Goal: Transaction & Acquisition: Purchase product/service

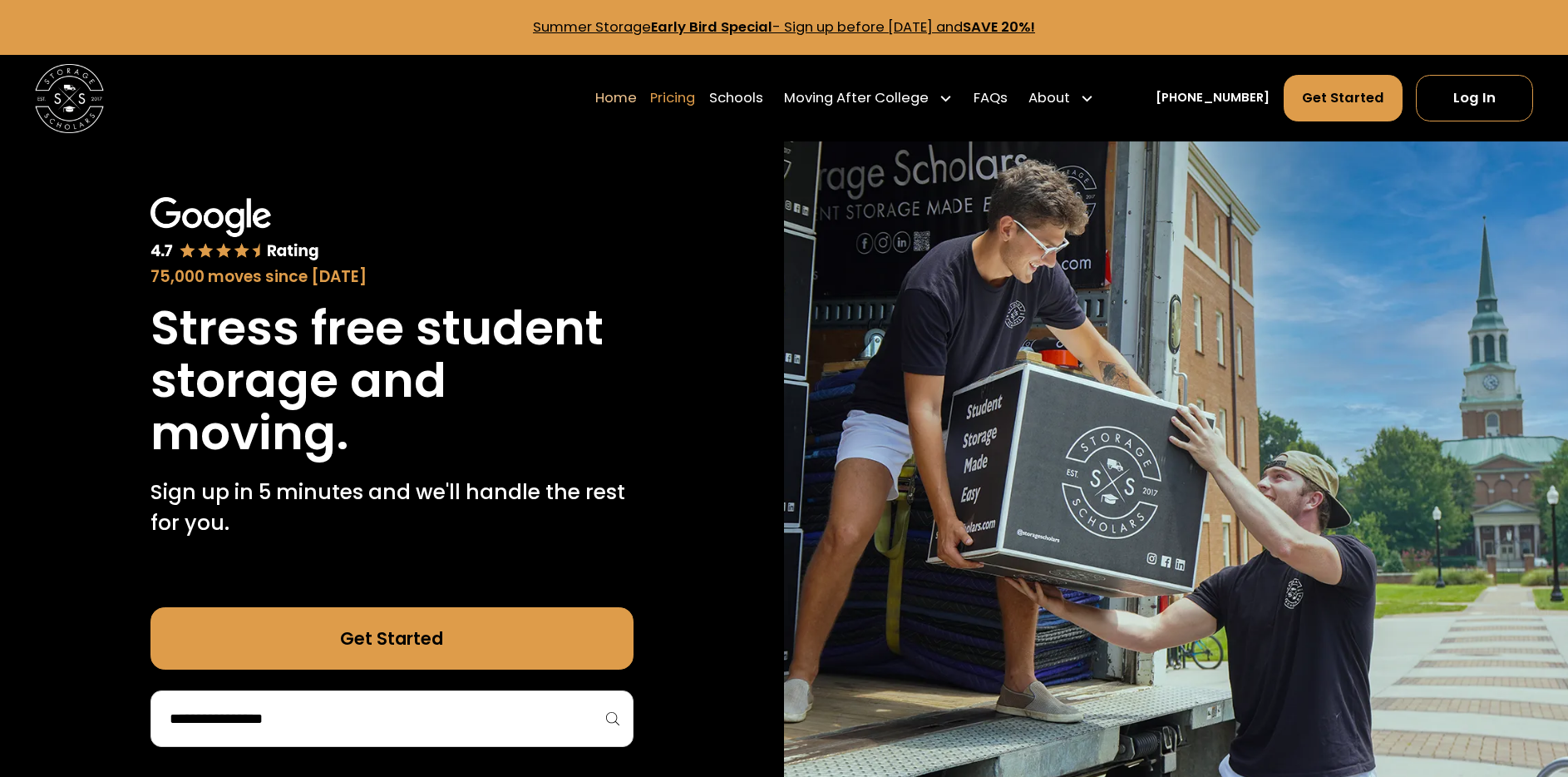
click at [696, 97] on link "Pricing" at bounding box center [673, 98] width 45 height 48
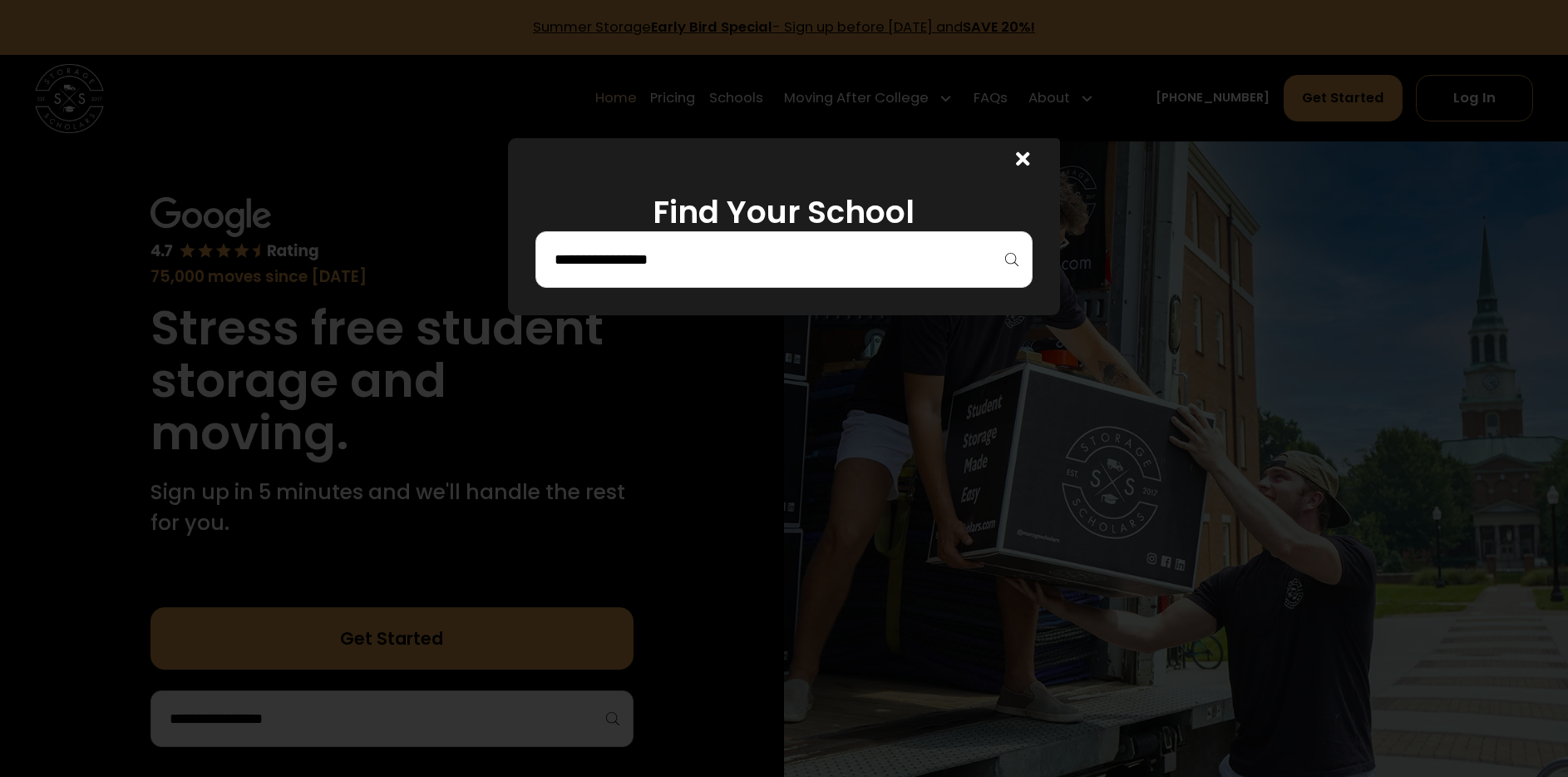
click at [939, 260] on input "search" at bounding box center [784, 259] width 462 height 28
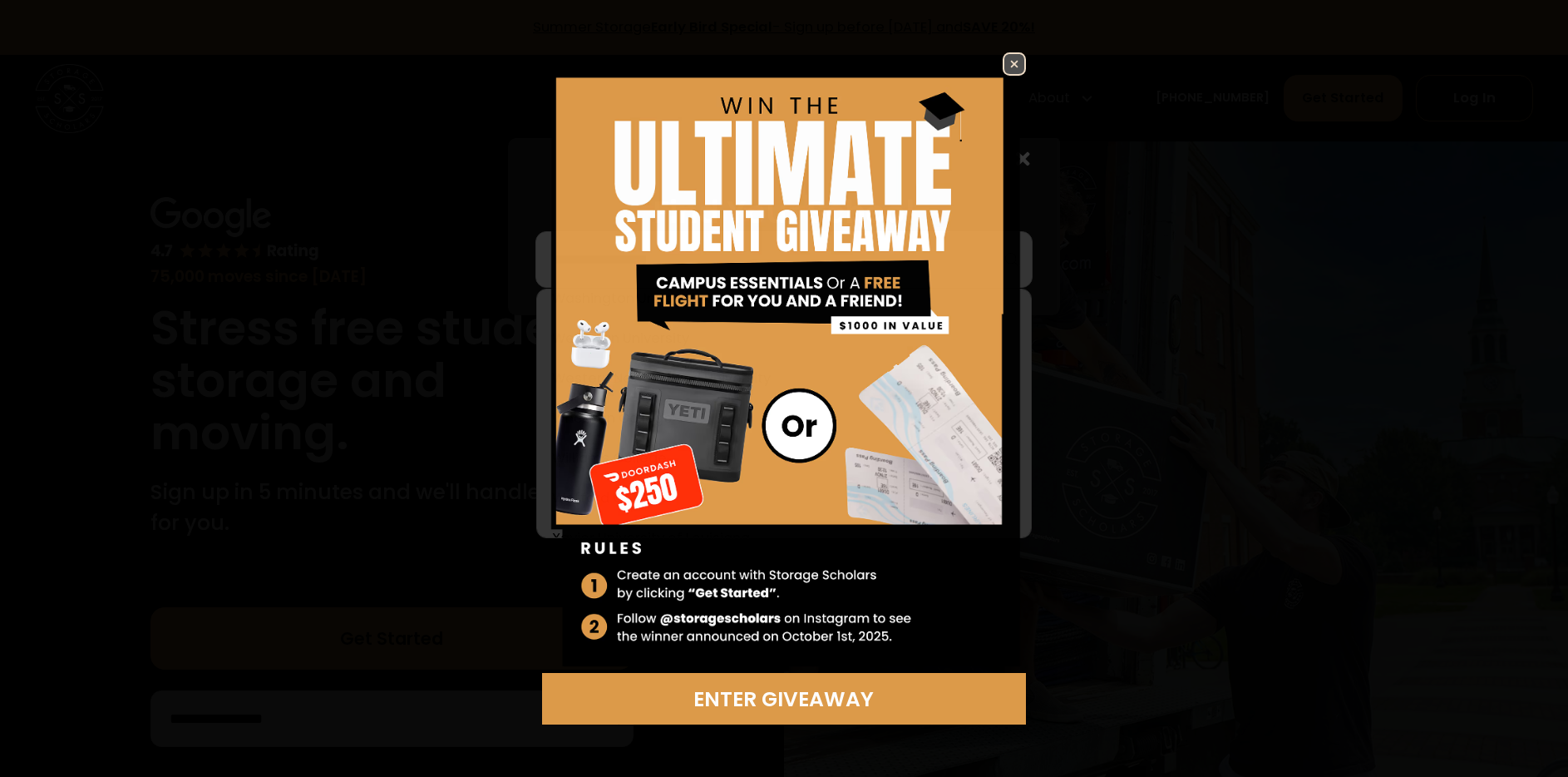
scroll to position [10226, 0]
click at [1017, 59] on img at bounding box center [1014, 64] width 20 height 20
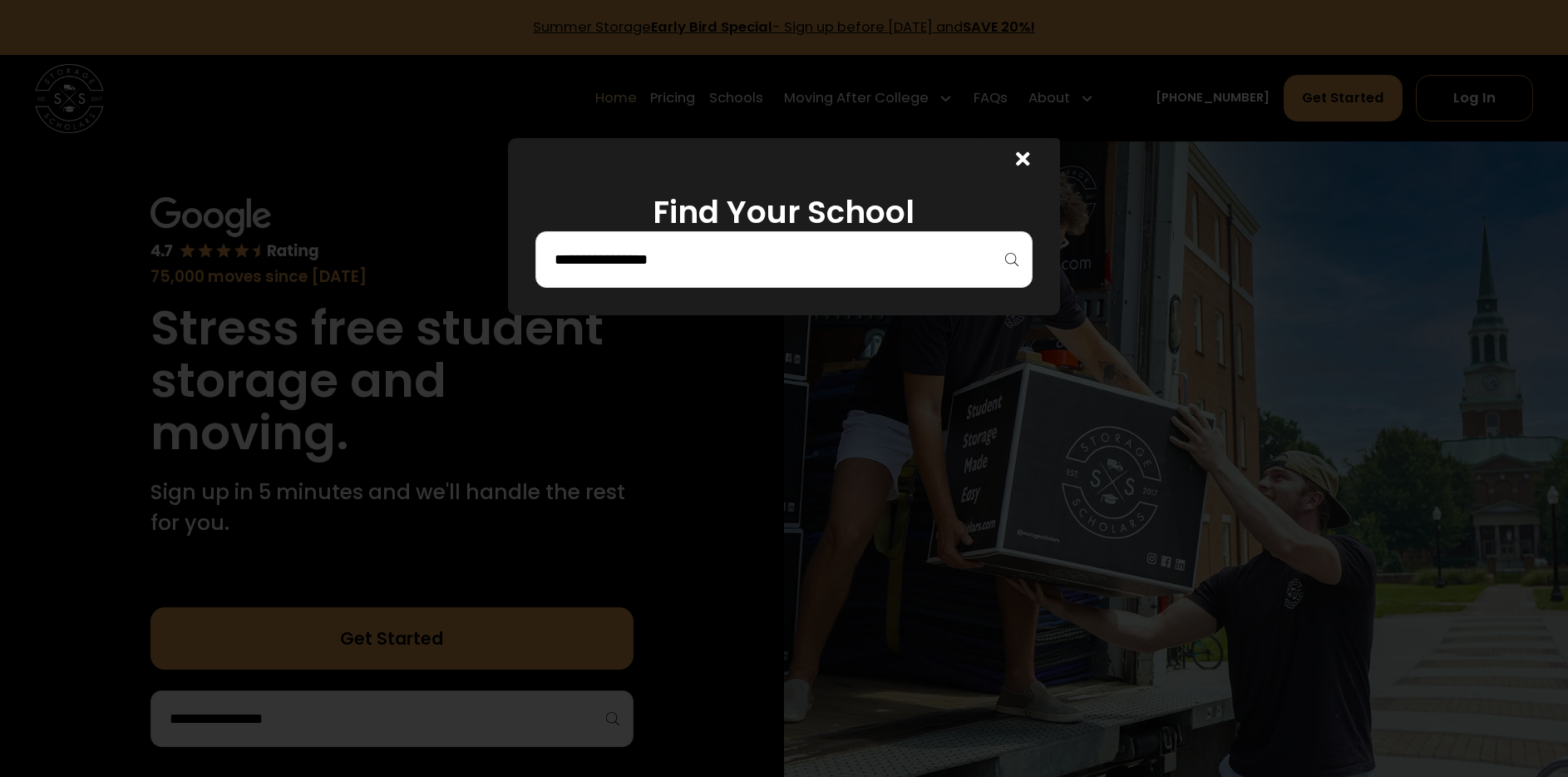
click at [690, 279] on div at bounding box center [784, 260] width 497 height 57
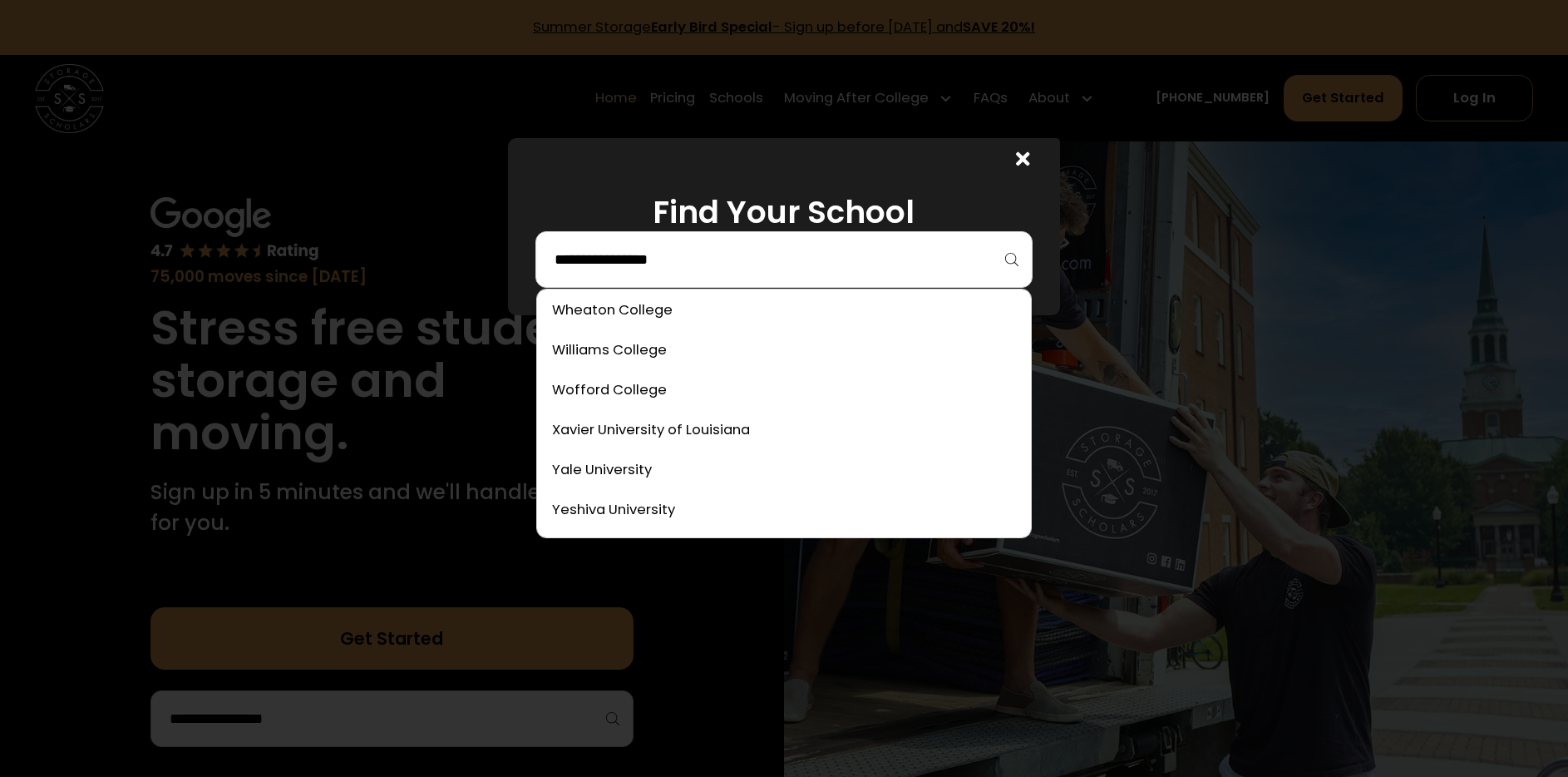
click at [690, 265] on input "search" at bounding box center [784, 259] width 462 height 28
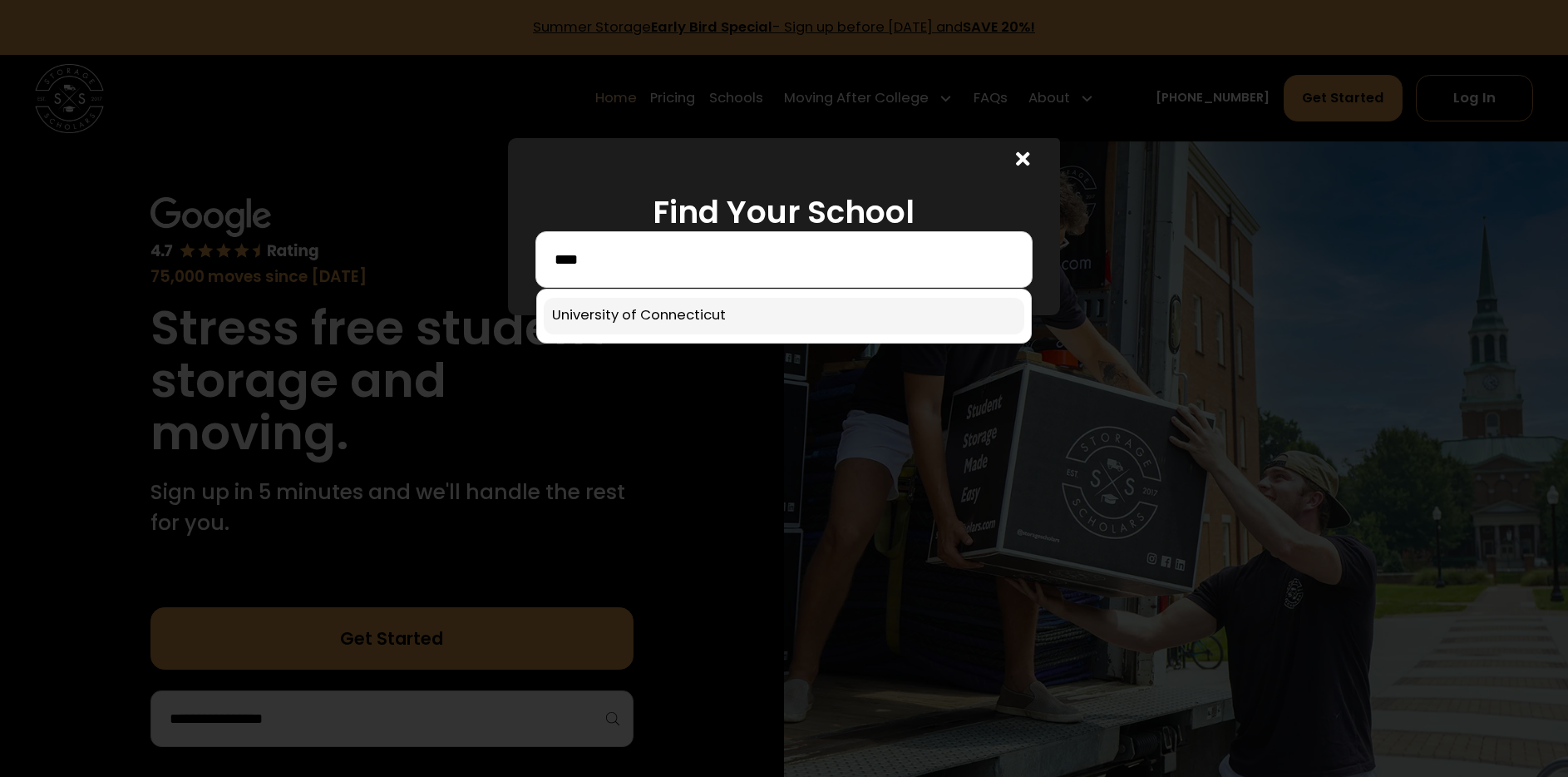
type input "****"
click at [733, 311] on link at bounding box center [784, 316] width 481 height 36
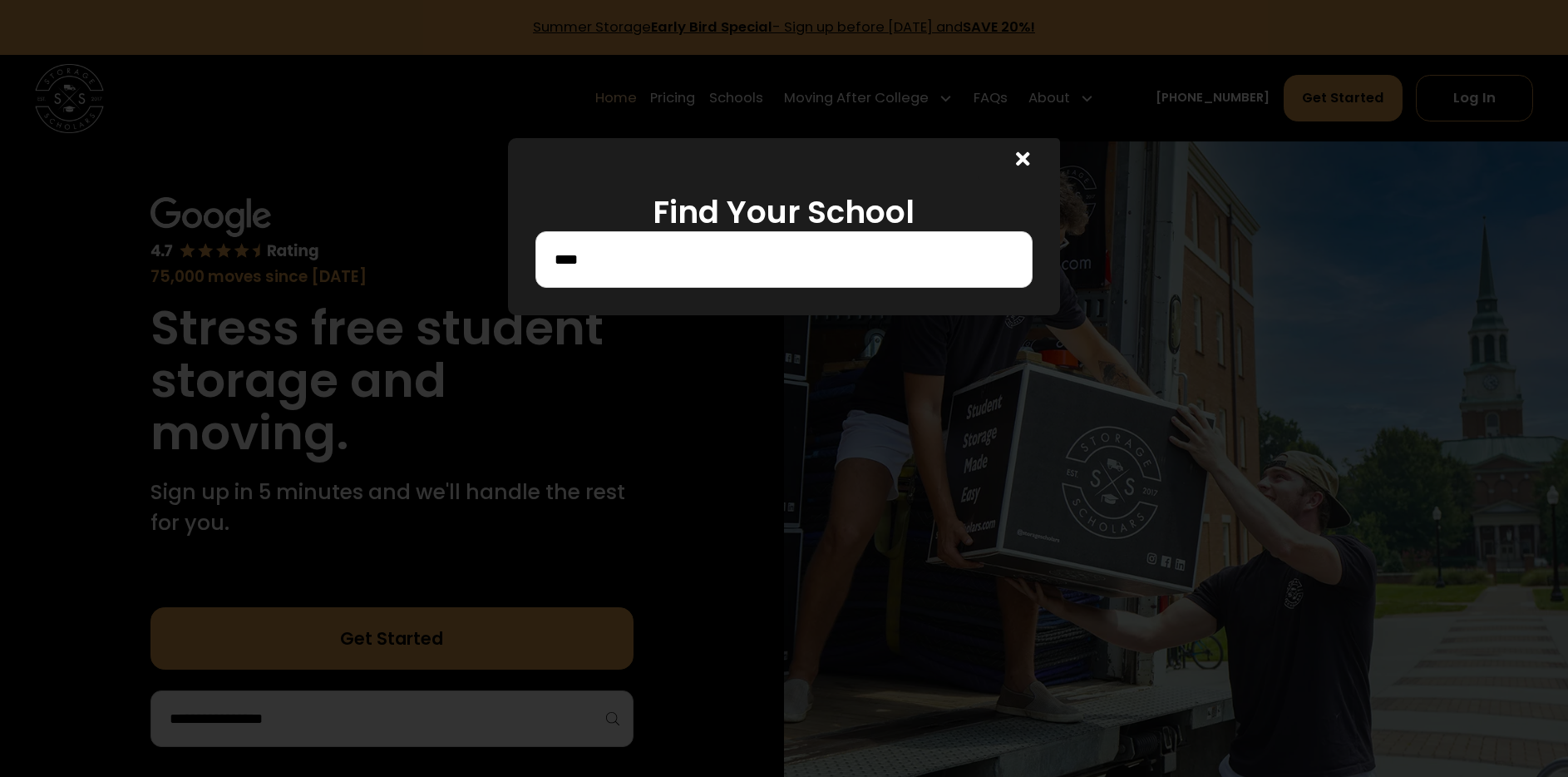
click at [606, 287] on div "Find Your School ****" at bounding box center [784, 226] width 553 height 177
click at [613, 256] on input "****" at bounding box center [784, 259] width 462 height 28
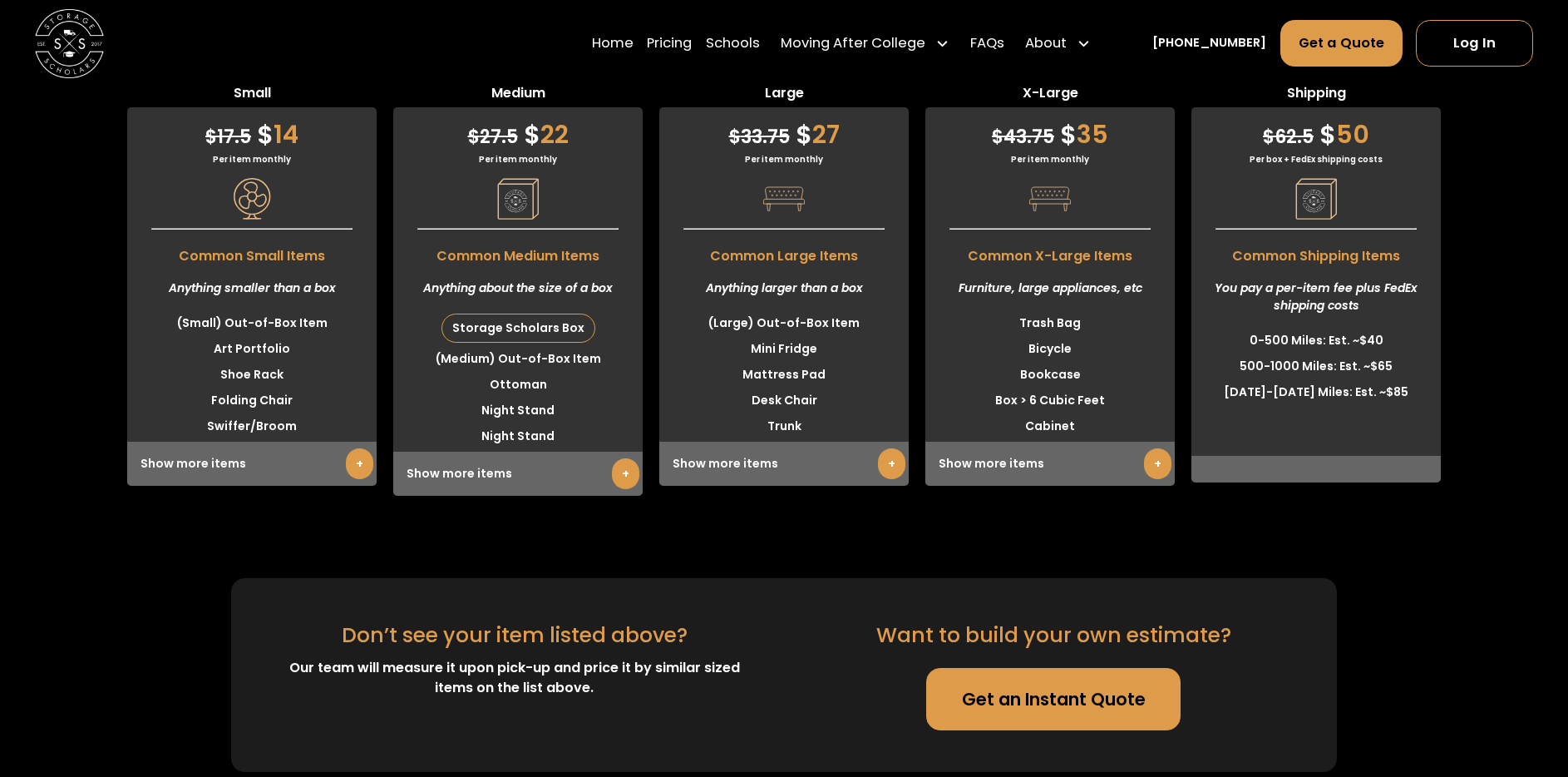
click at [360, 460] on link "+" at bounding box center [360, 463] width 27 height 30
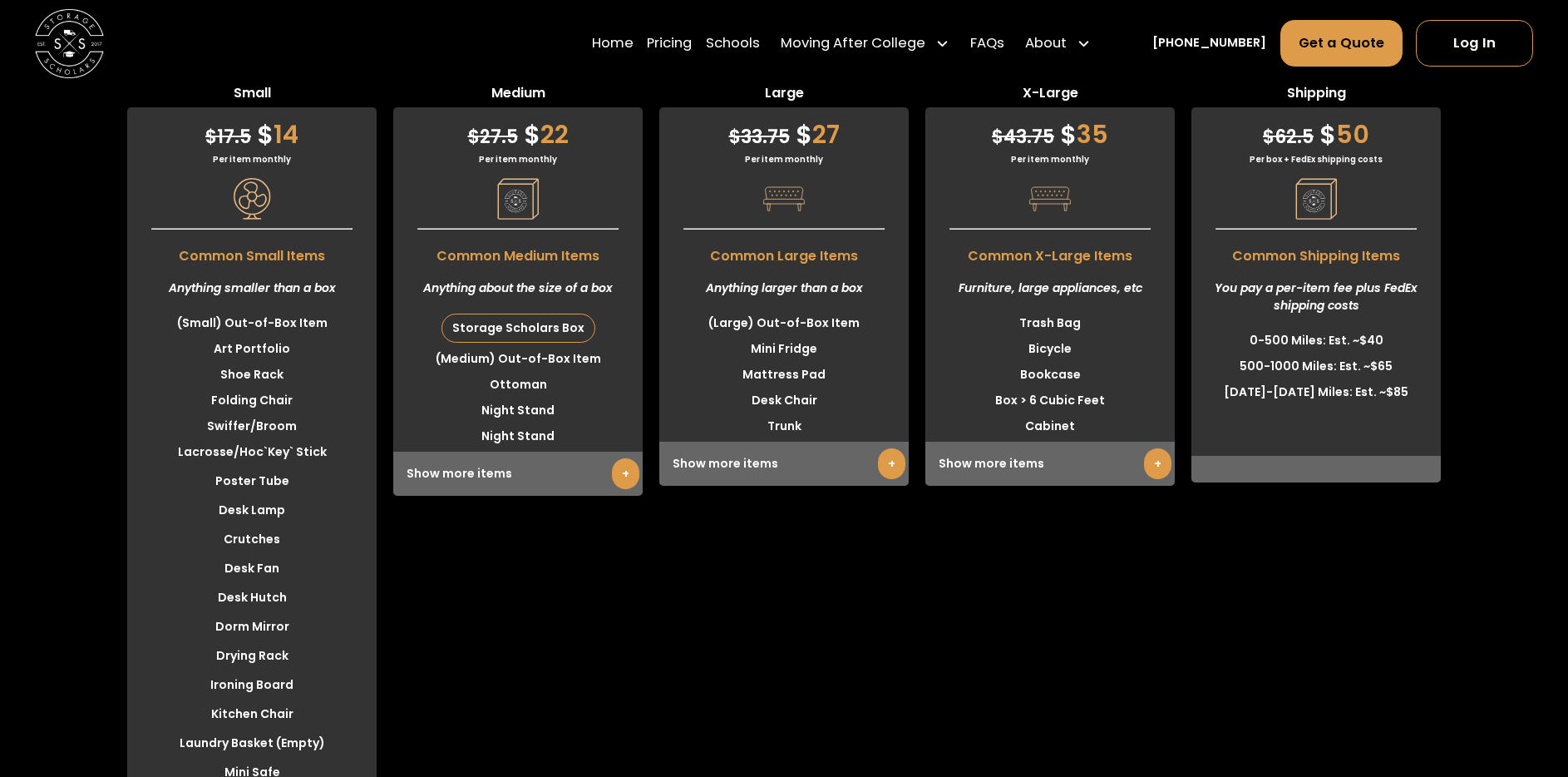
click at [623, 477] on link "+" at bounding box center [625, 473] width 27 height 30
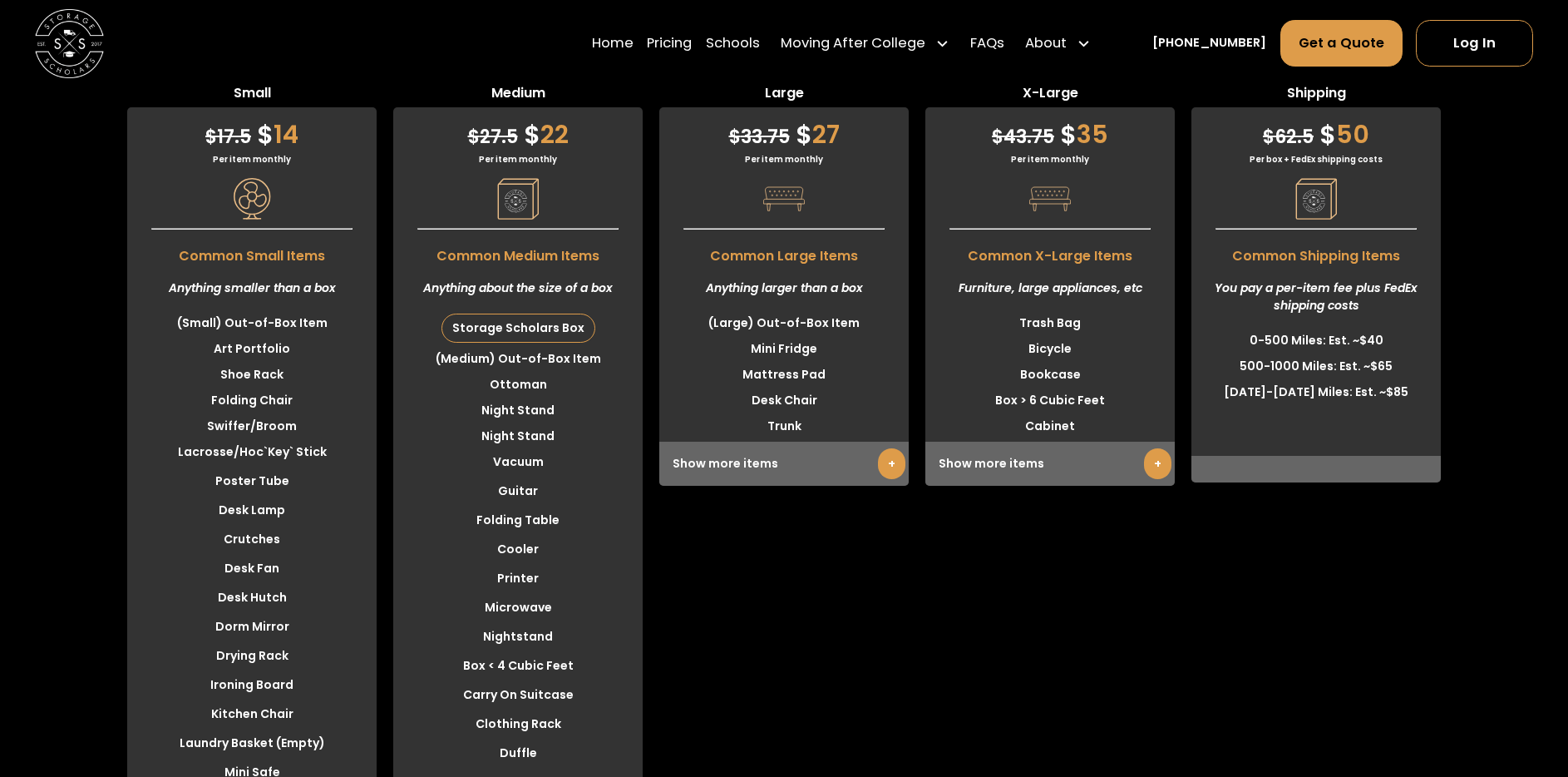
click at [884, 470] on link "+" at bounding box center [892, 463] width 27 height 30
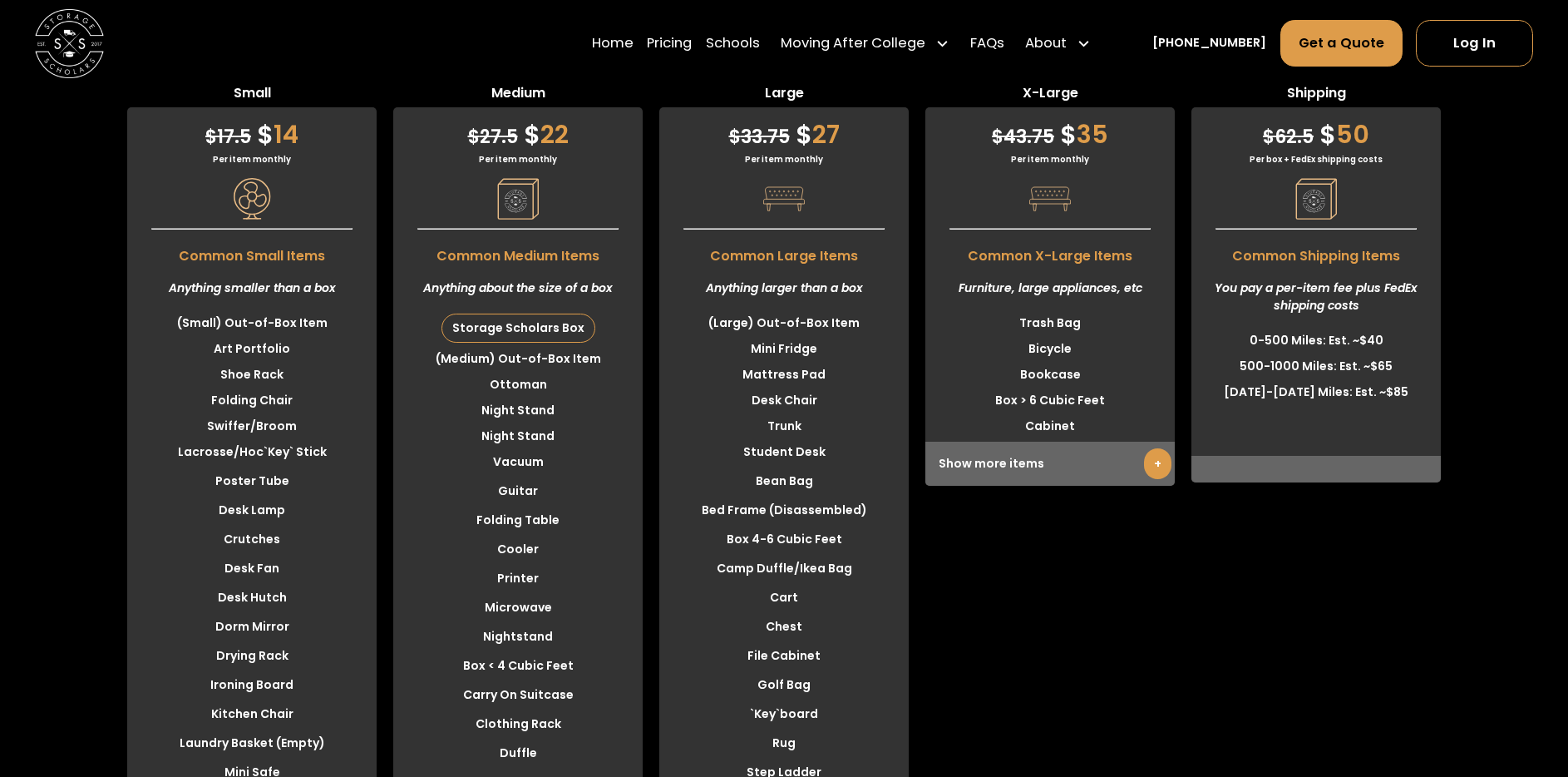
click at [1152, 467] on link "+" at bounding box center [1158, 463] width 27 height 30
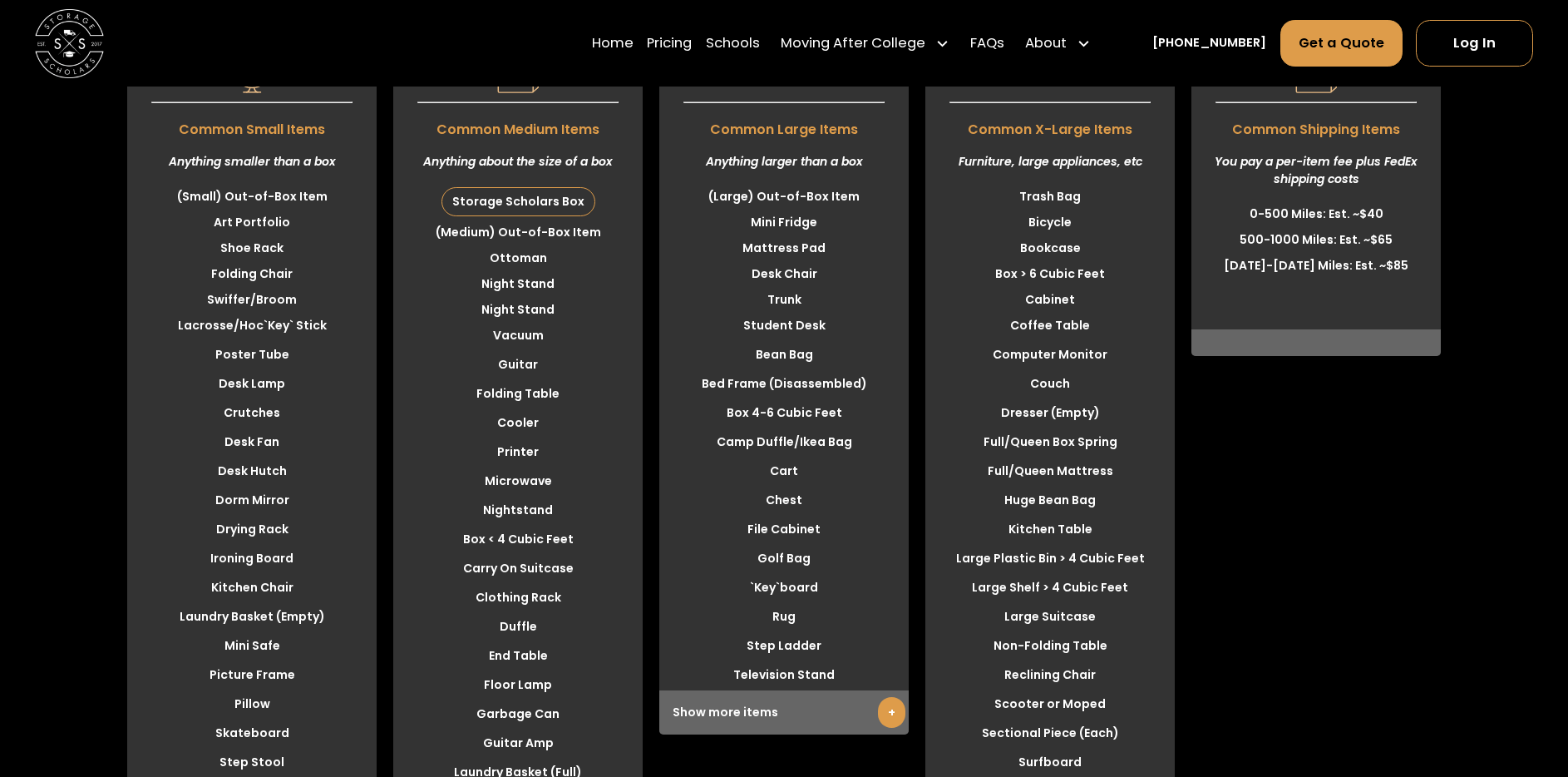
scroll to position [4540, 0]
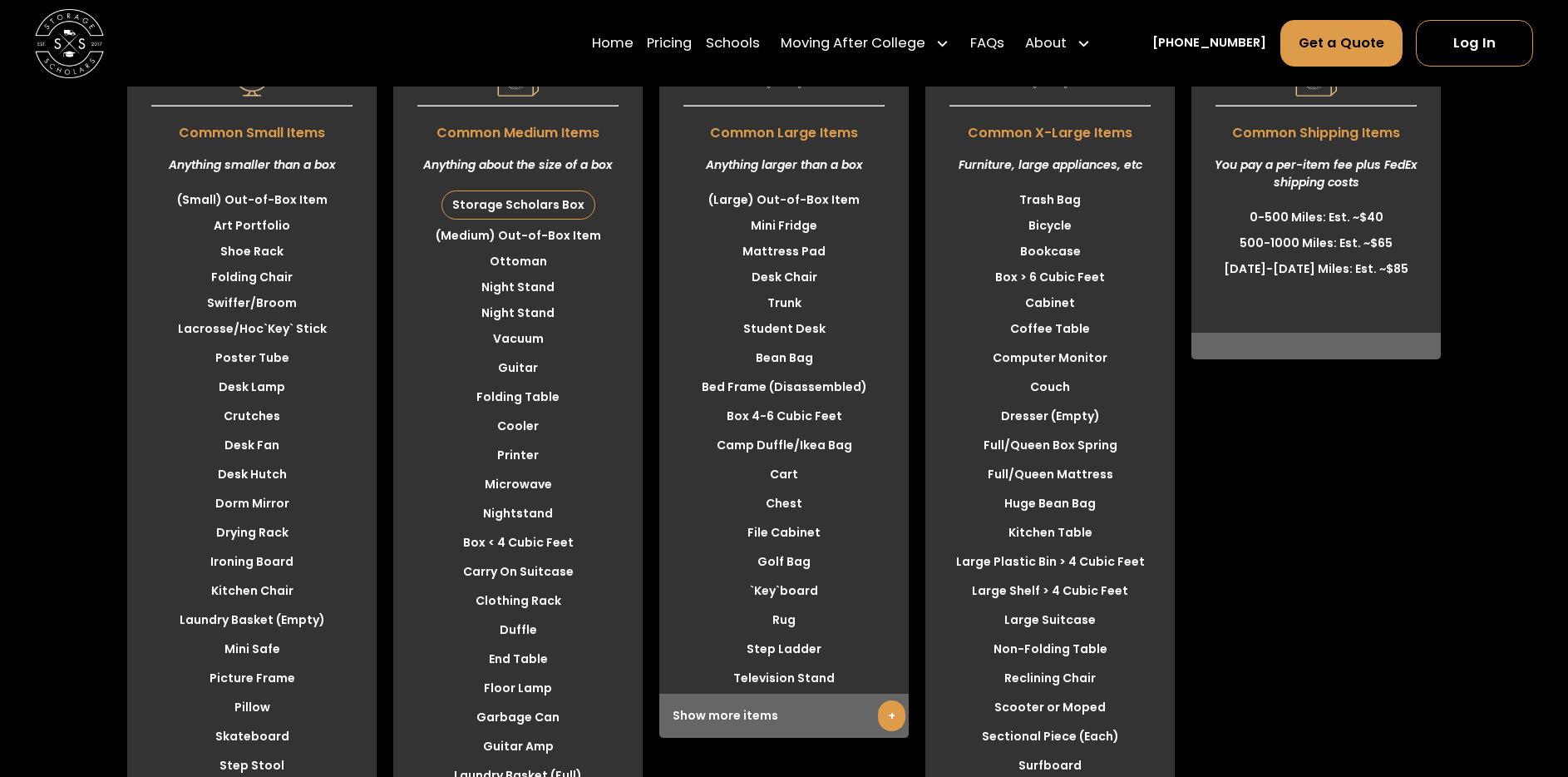
click at [514, 312] on li "Night Stand" at bounding box center [518, 313] width 249 height 25
click at [516, 278] on li "Night Stand" at bounding box center [518, 287] width 249 height 25
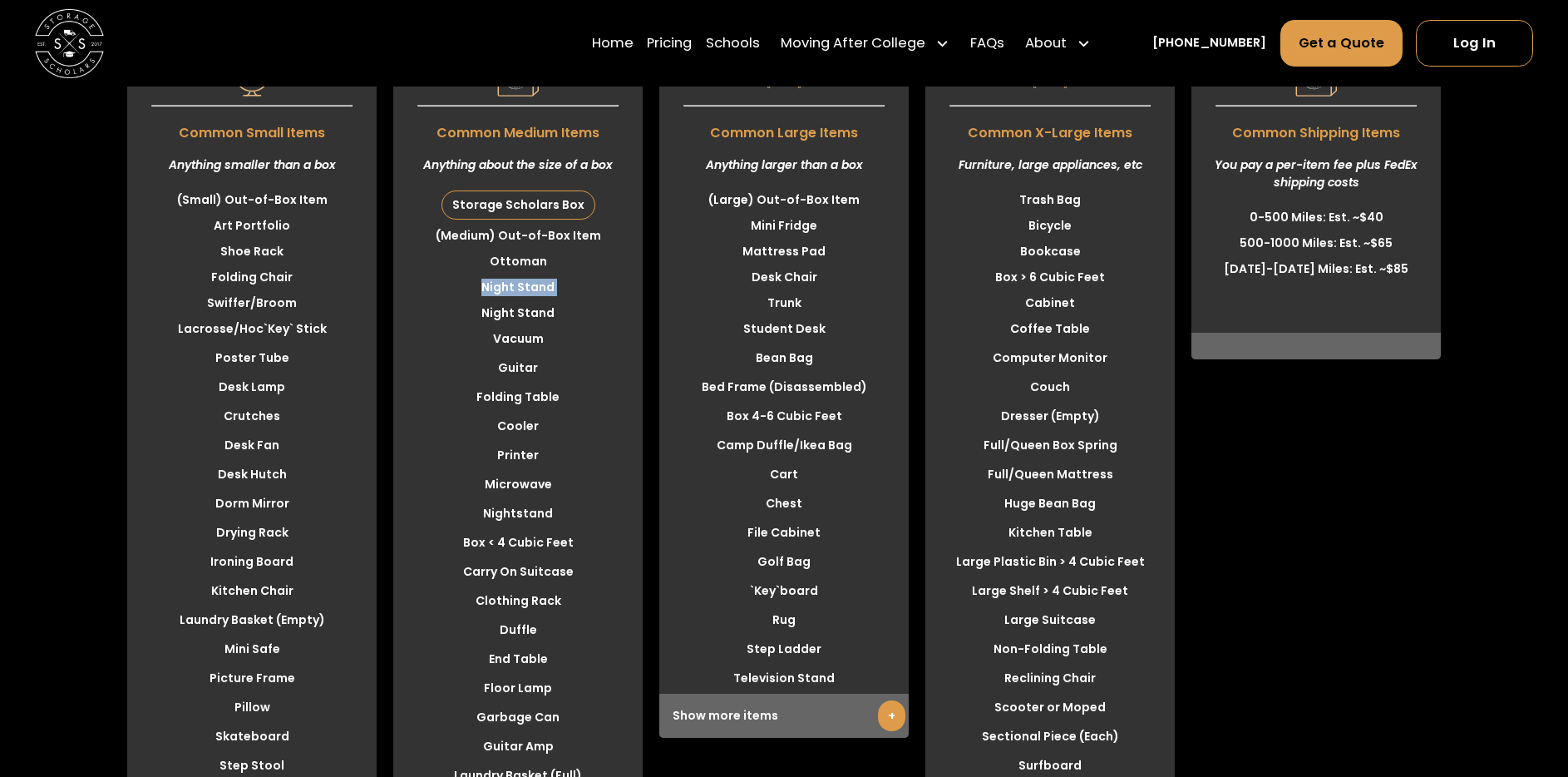
click at [516, 278] on li "Night Stand" at bounding box center [518, 287] width 249 height 25
click at [517, 260] on li "Ottoman" at bounding box center [518, 261] width 249 height 25
click at [516, 234] on li "(Medium) Out-of-Box Item" at bounding box center [518, 236] width 249 height 25
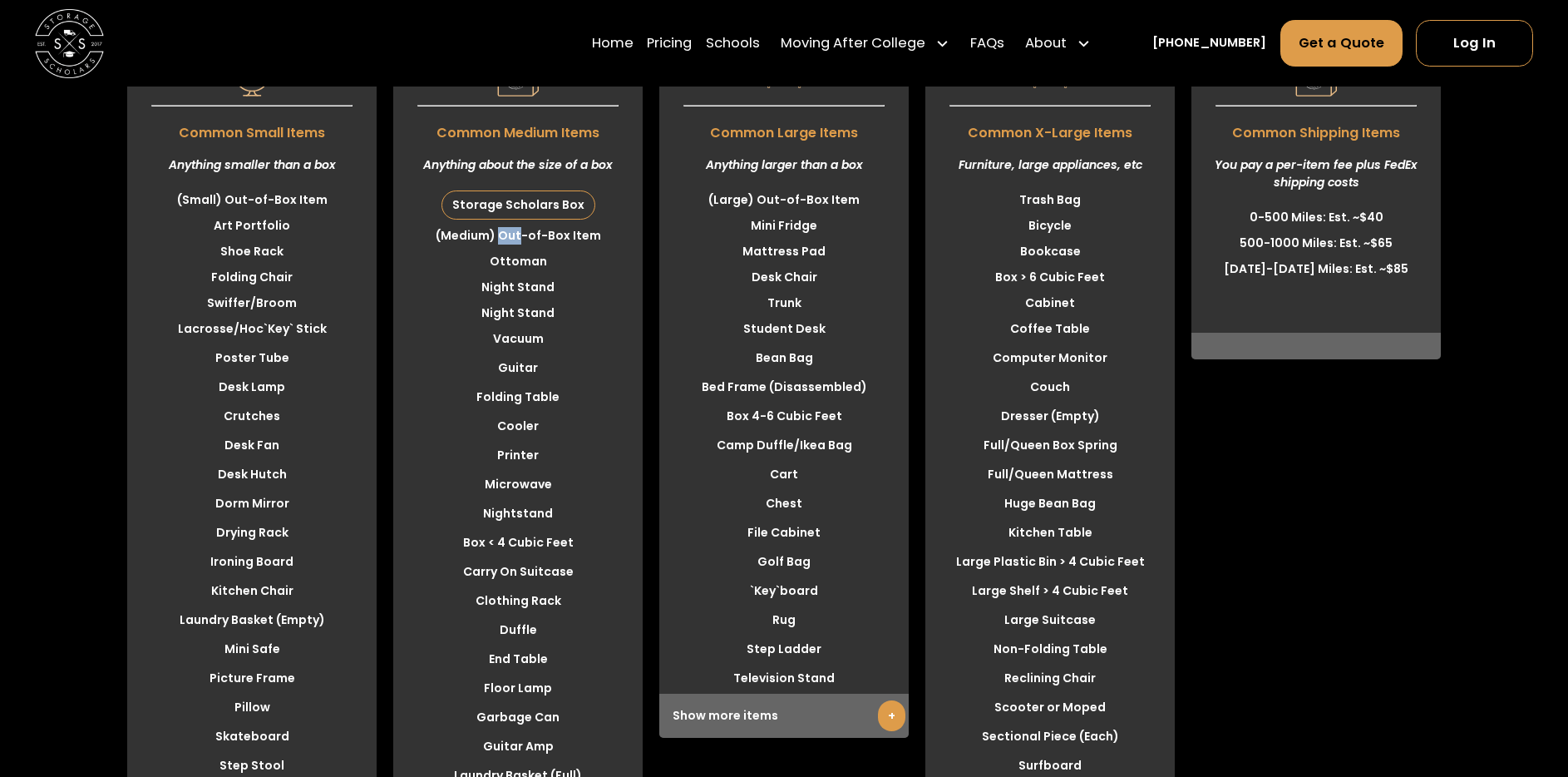
click at [516, 234] on li "(Medium) Out-of-Box Item" at bounding box center [518, 236] width 249 height 25
click at [747, 199] on li "(Large) Out-of-Box Item" at bounding box center [784, 199] width 249 height 25
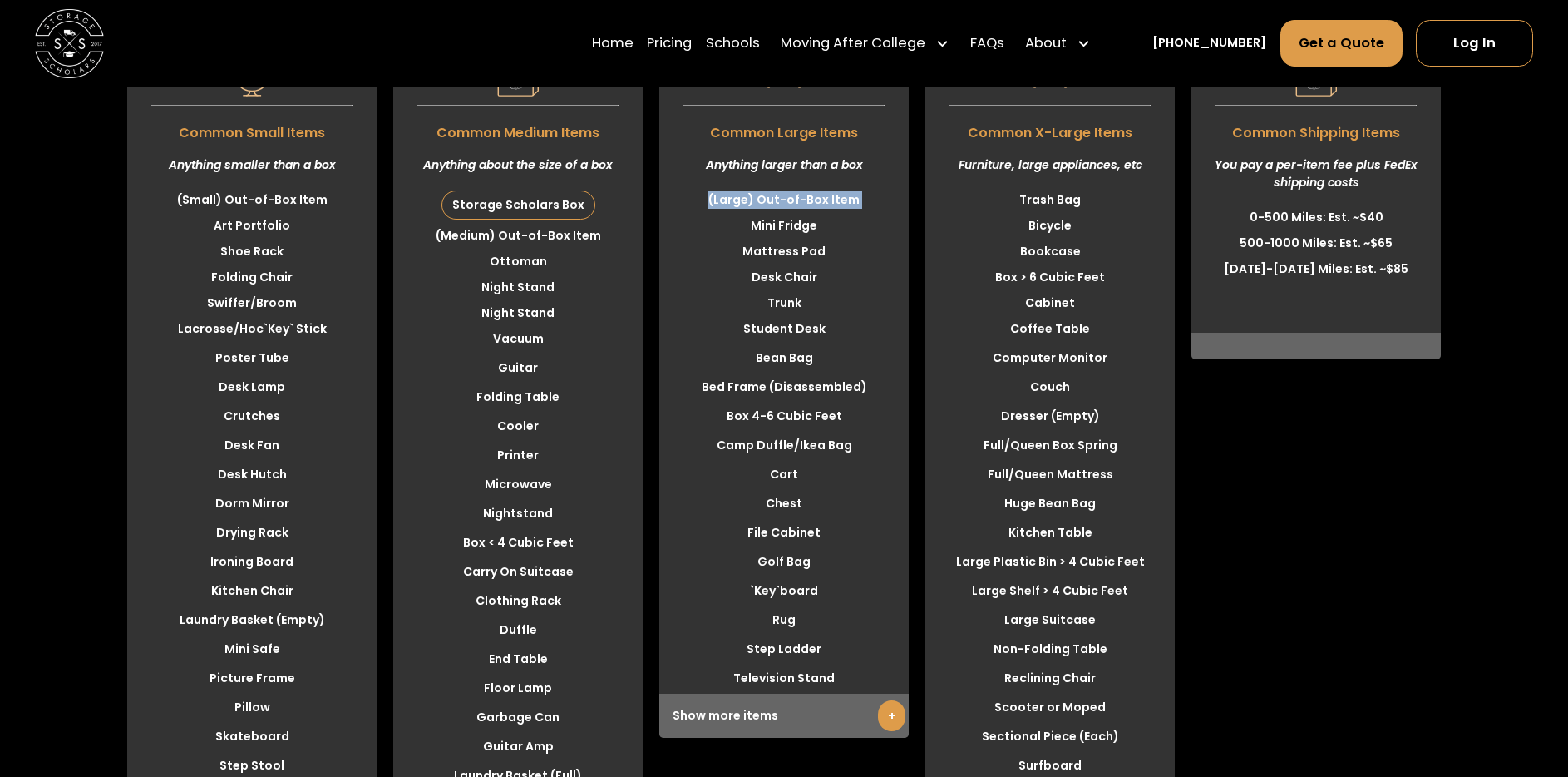
click at [747, 199] on li "(Large) Out-of-Box Item" at bounding box center [784, 199] width 249 height 25
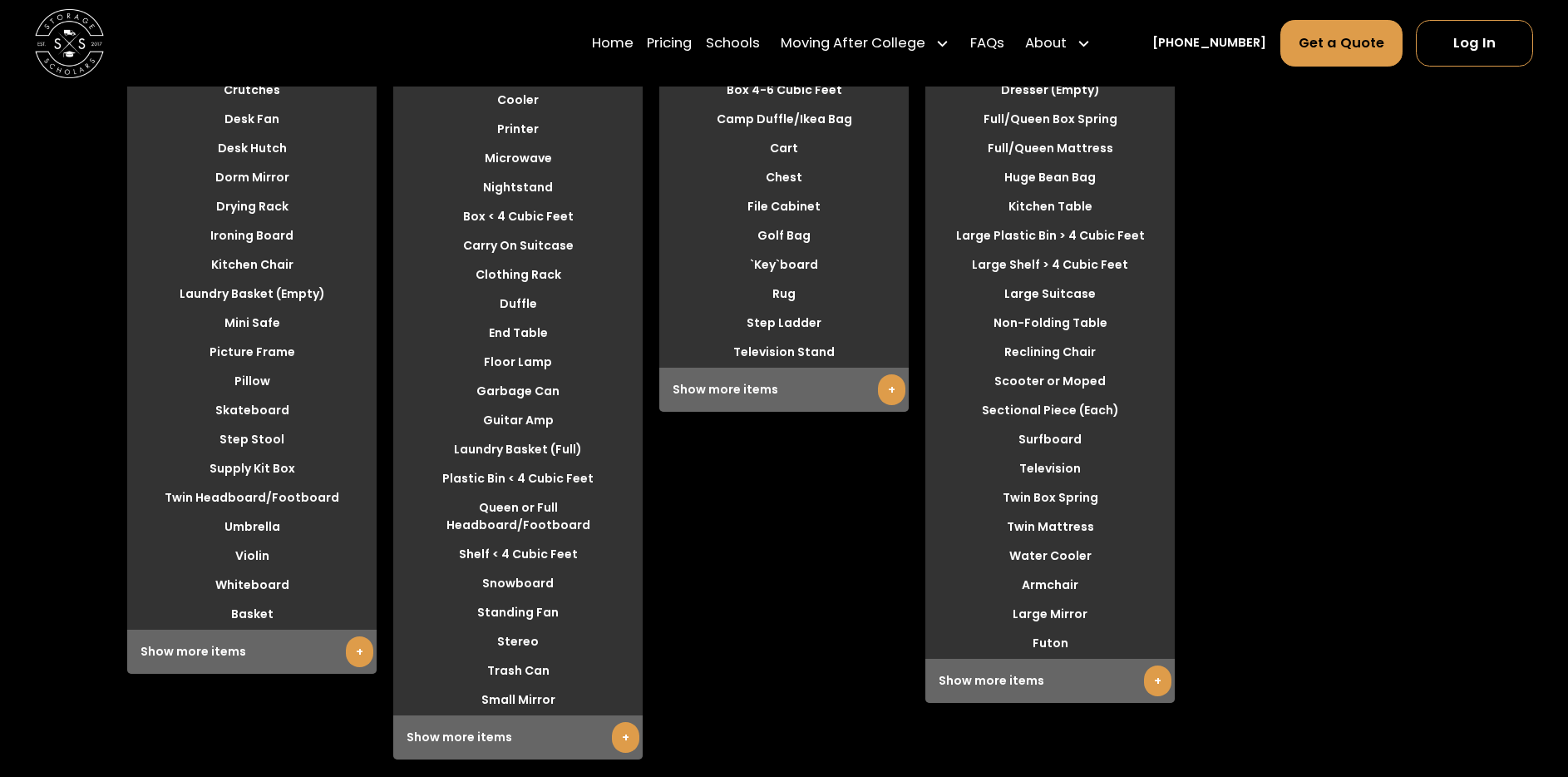
scroll to position [4887, 0]
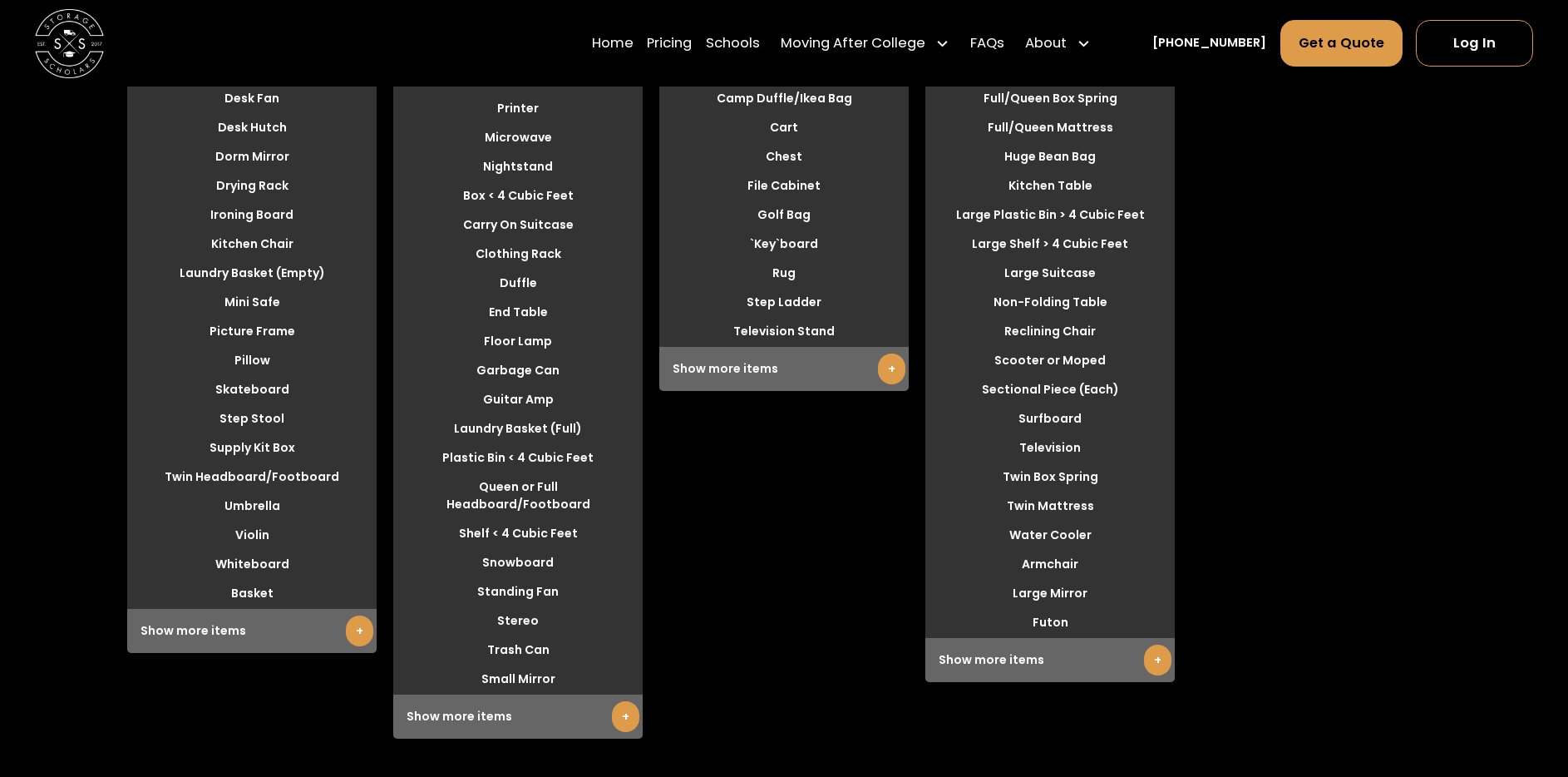
click at [1165, 660] on link "+" at bounding box center [1158, 660] width 27 height 30
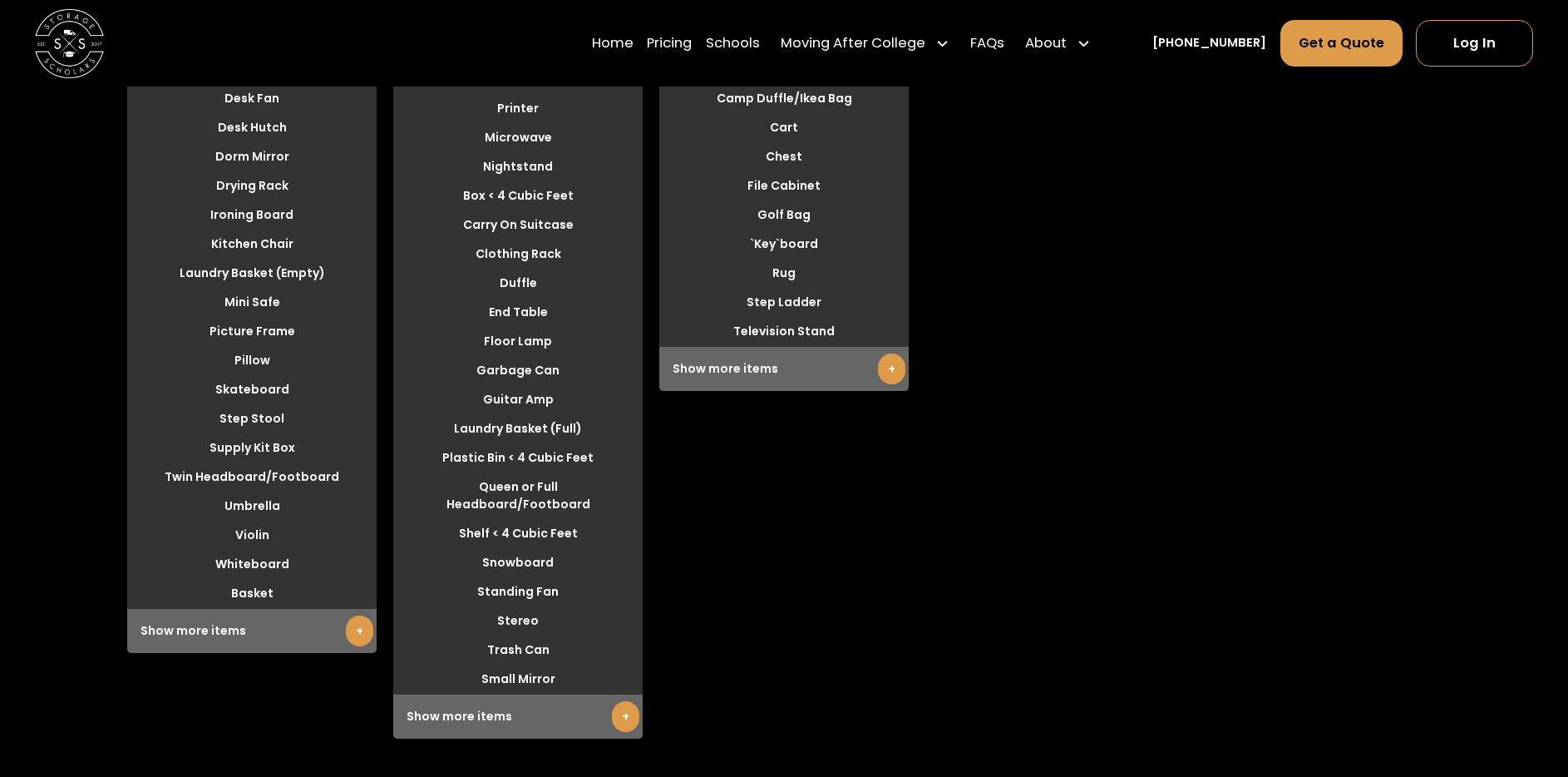
click at [885, 371] on link "+" at bounding box center [892, 368] width 27 height 30
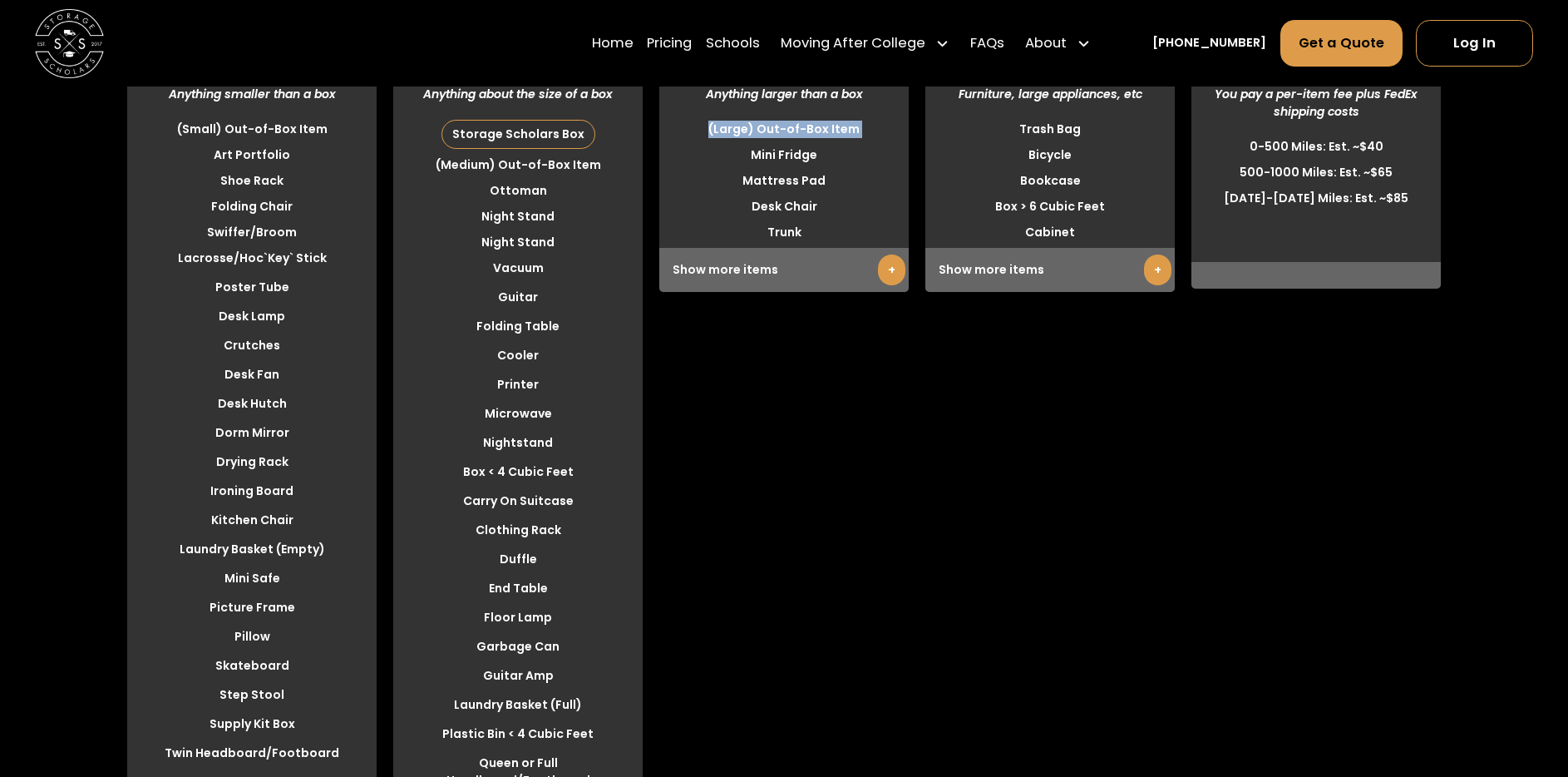
scroll to position [4603, 0]
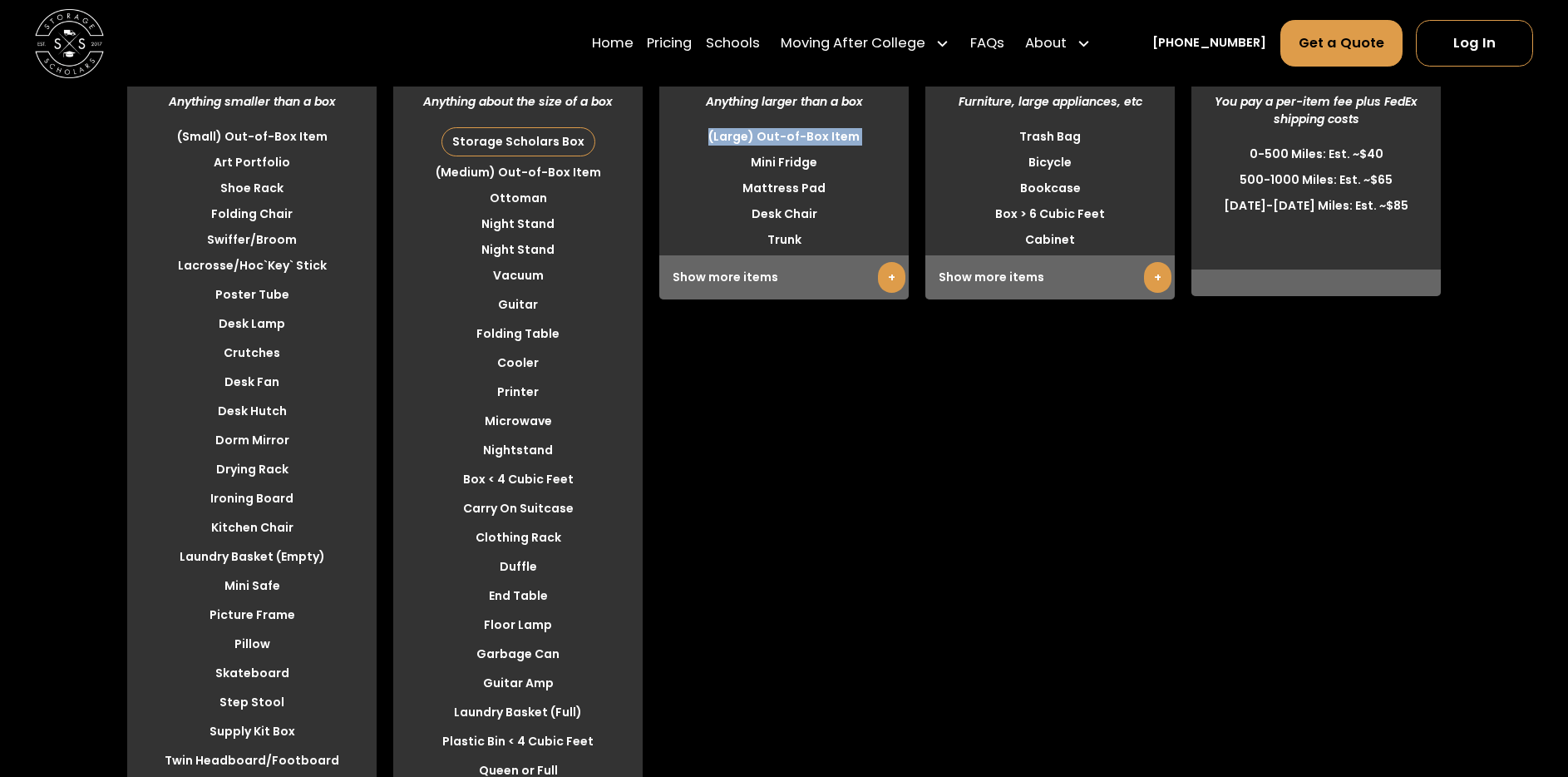
click at [884, 287] on link "+" at bounding box center [892, 277] width 27 height 30
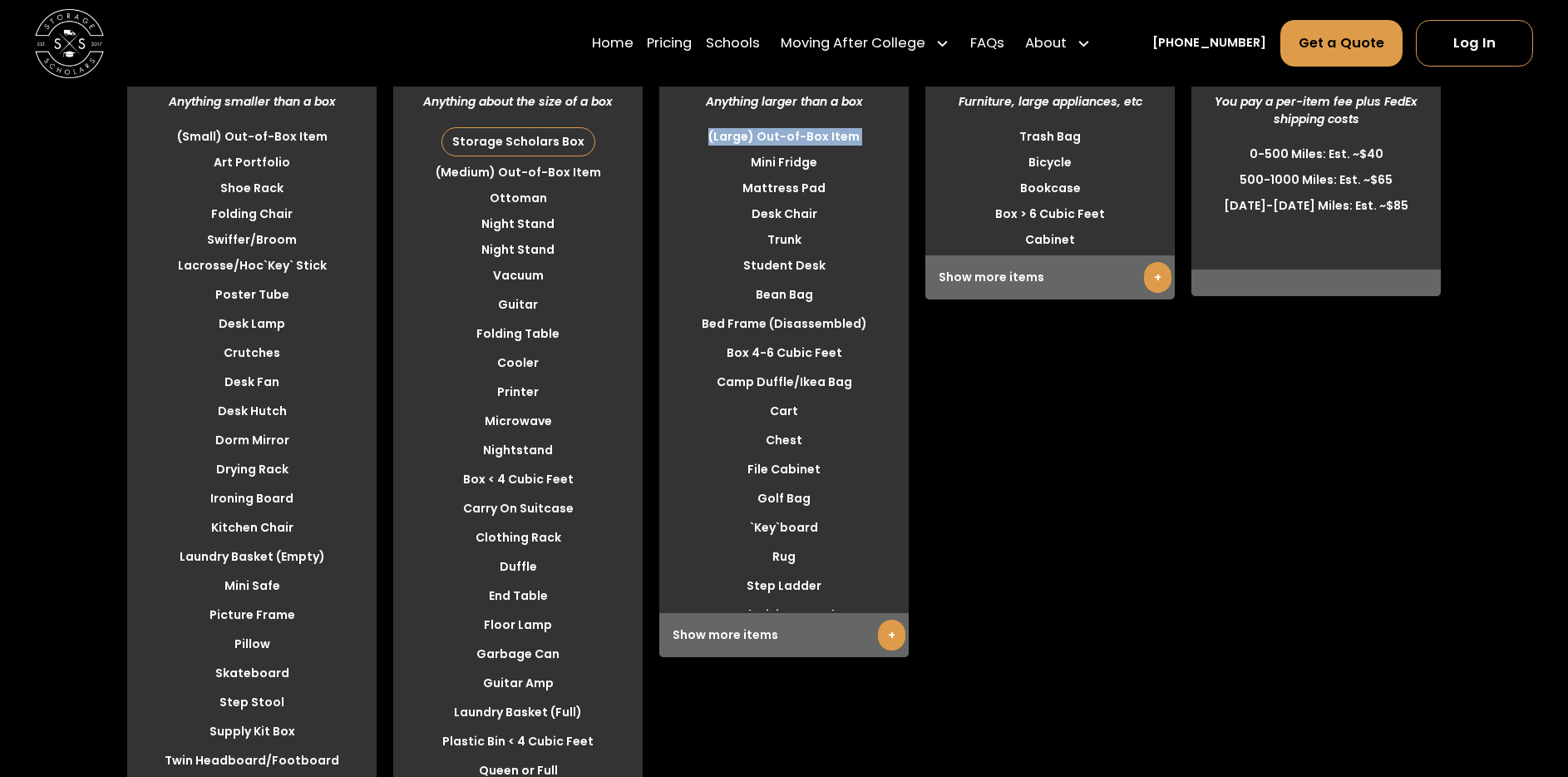
click at [1153, 280] on link "+" at bounding box center [1158, 277] width 27 height 30
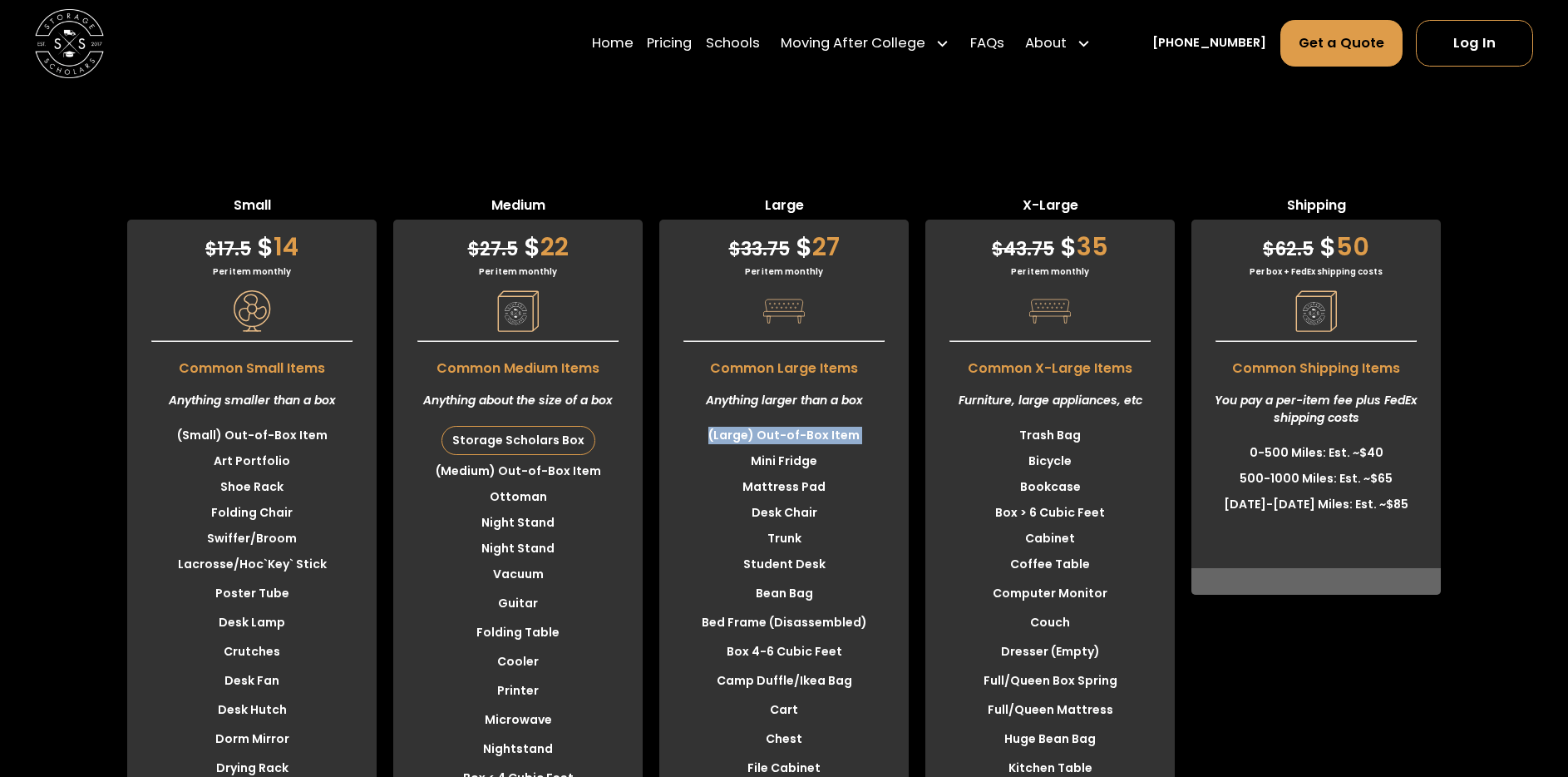
scroll to position [4218, 0]
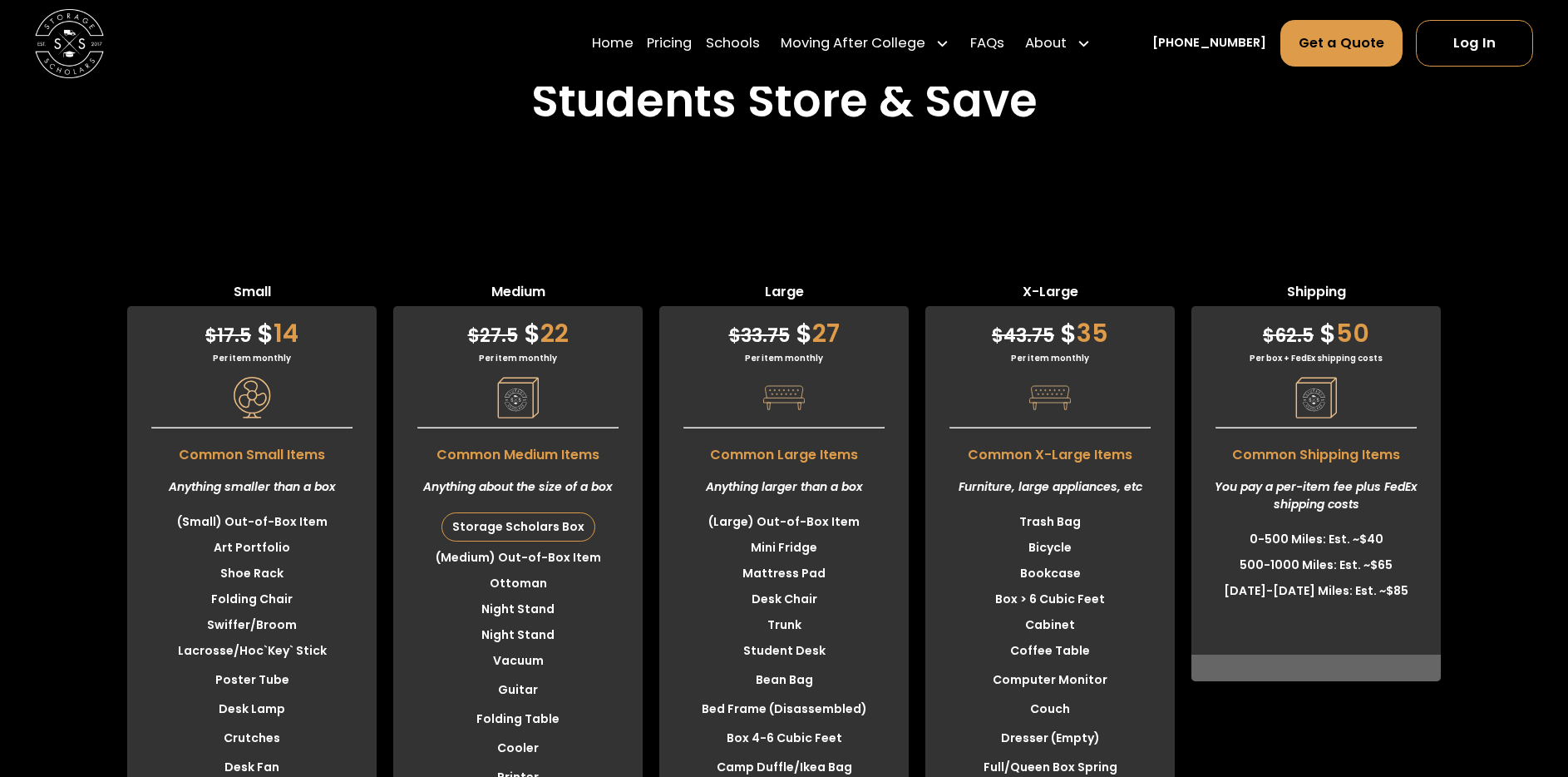
click at [840, 192] on div "Students Store & Save" at bounding box center [784, 123] width 1568 height 152
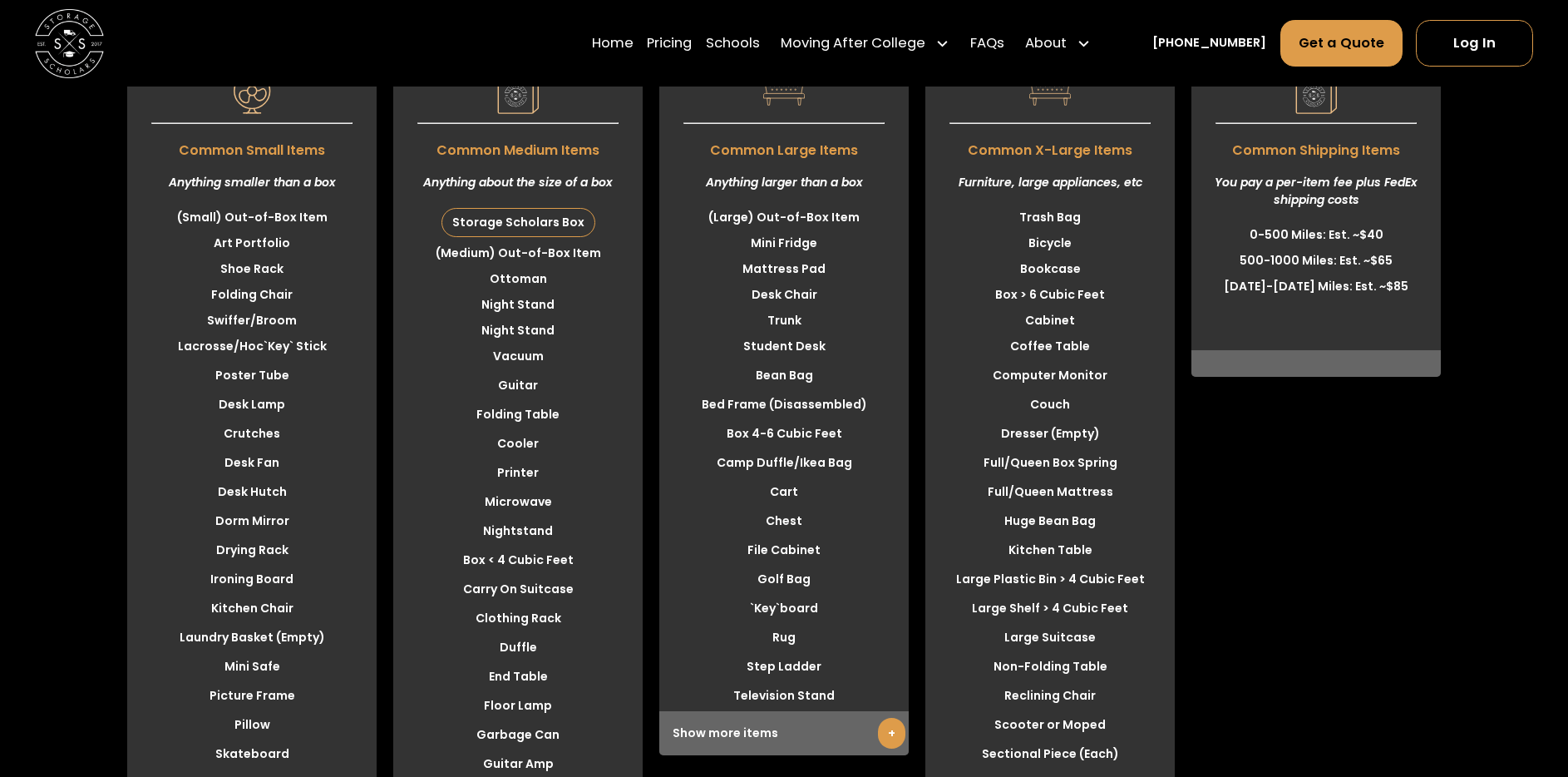
scroll to position [4438, 0]
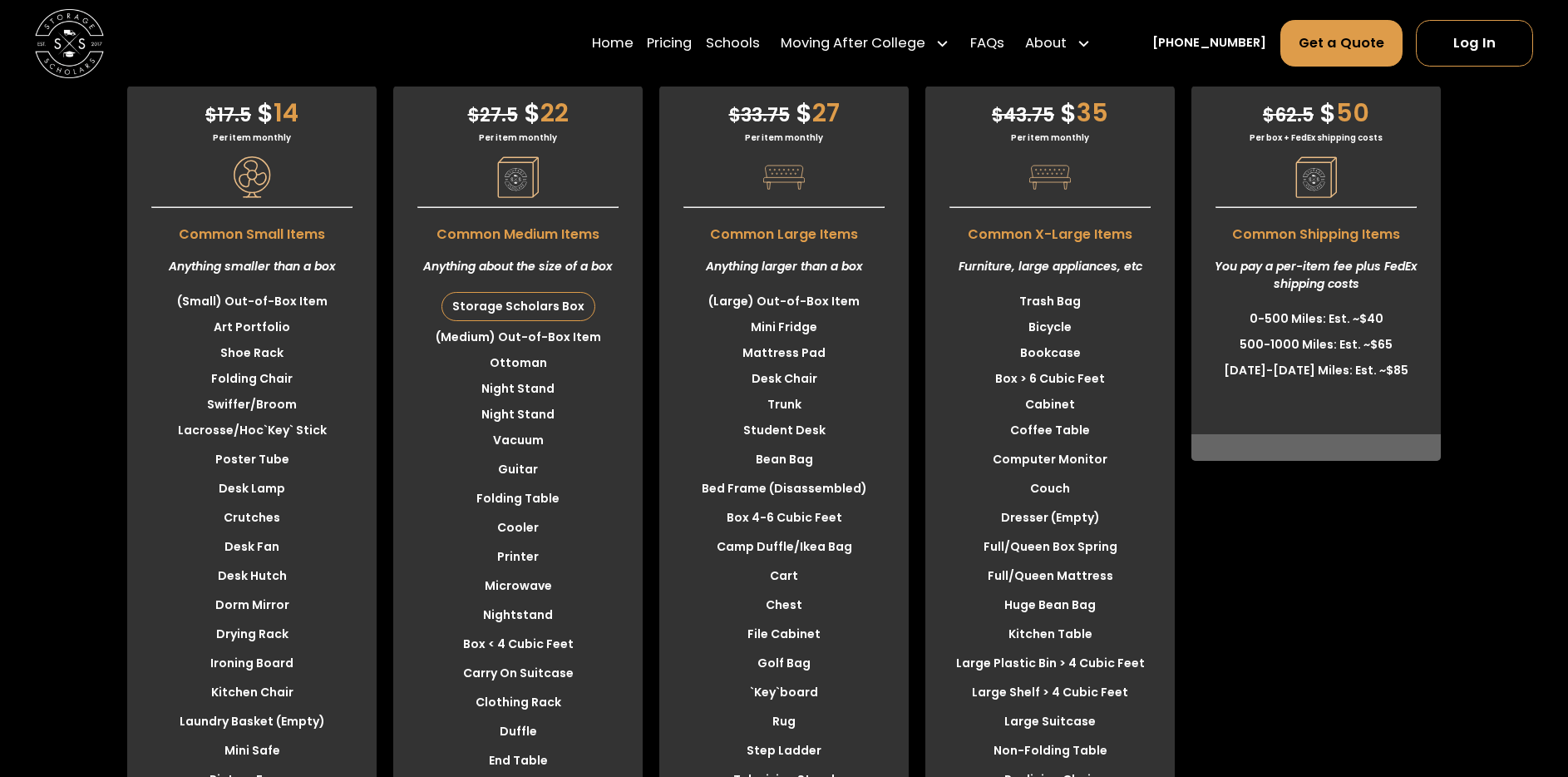
click at [186, 304] on li "(Small) Out-of-Box Item" at bounding box center [251, 301] width 249 height 25
drag, startPoint x: 182, startPoint y: 299, endPoint x: 304, endPoint y: 378, distance: 145.3
click at [304, 378] on ul "(Small) Out-of-Box Item Art Portfolio Shoe Rack Folding Chair Swiffer/Broom" at bounding box center [251, 353] width 249 height 129
click at [215, 336] on li "Art Portfolio" at bounding box center [251, 327] width 249 height 25
click at [178, 298] on li "(Small) Out-of-Box Item" at bounding box center [251, 301] width 249 height 25
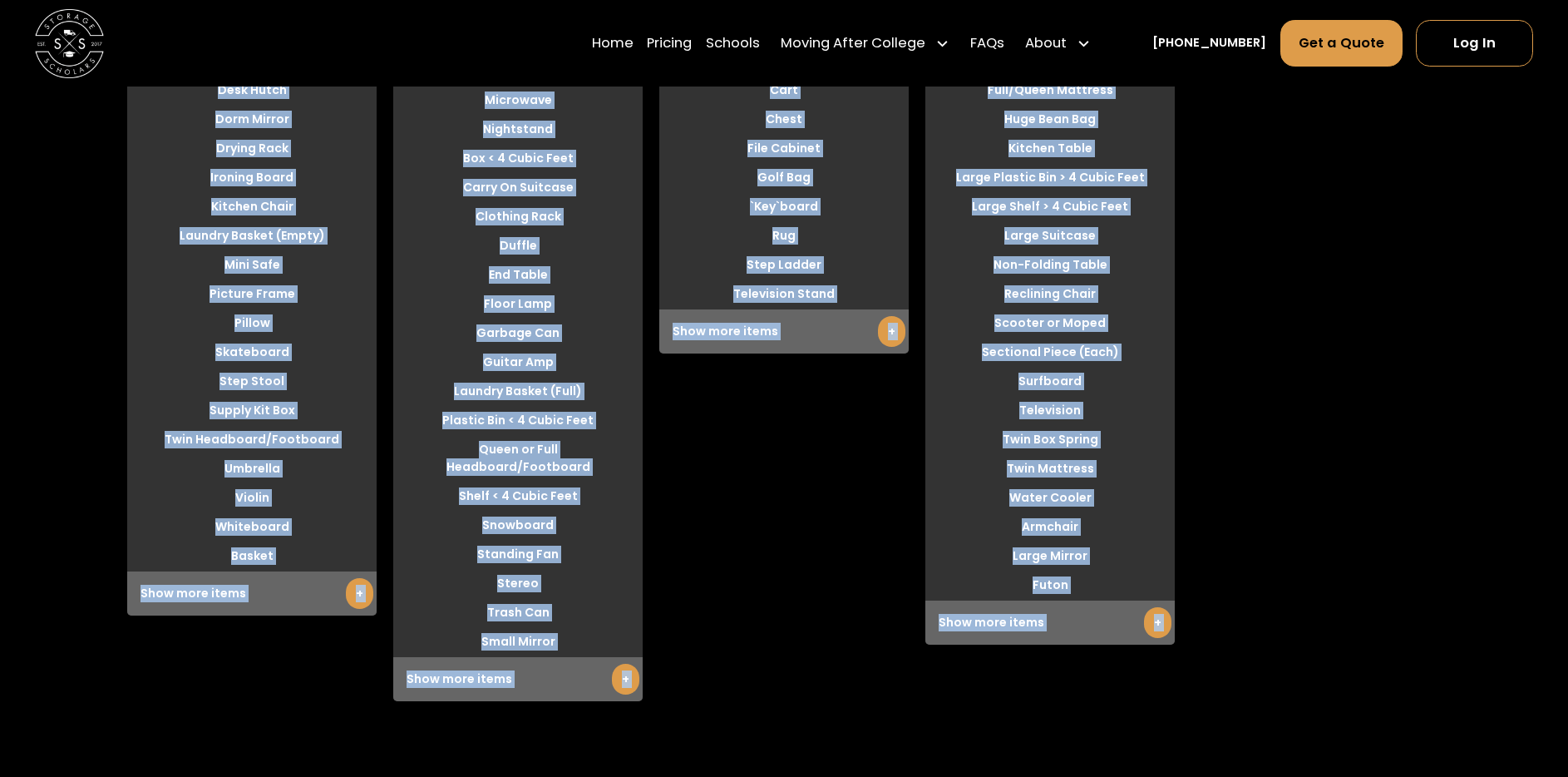
scroll to position [5070, 0]
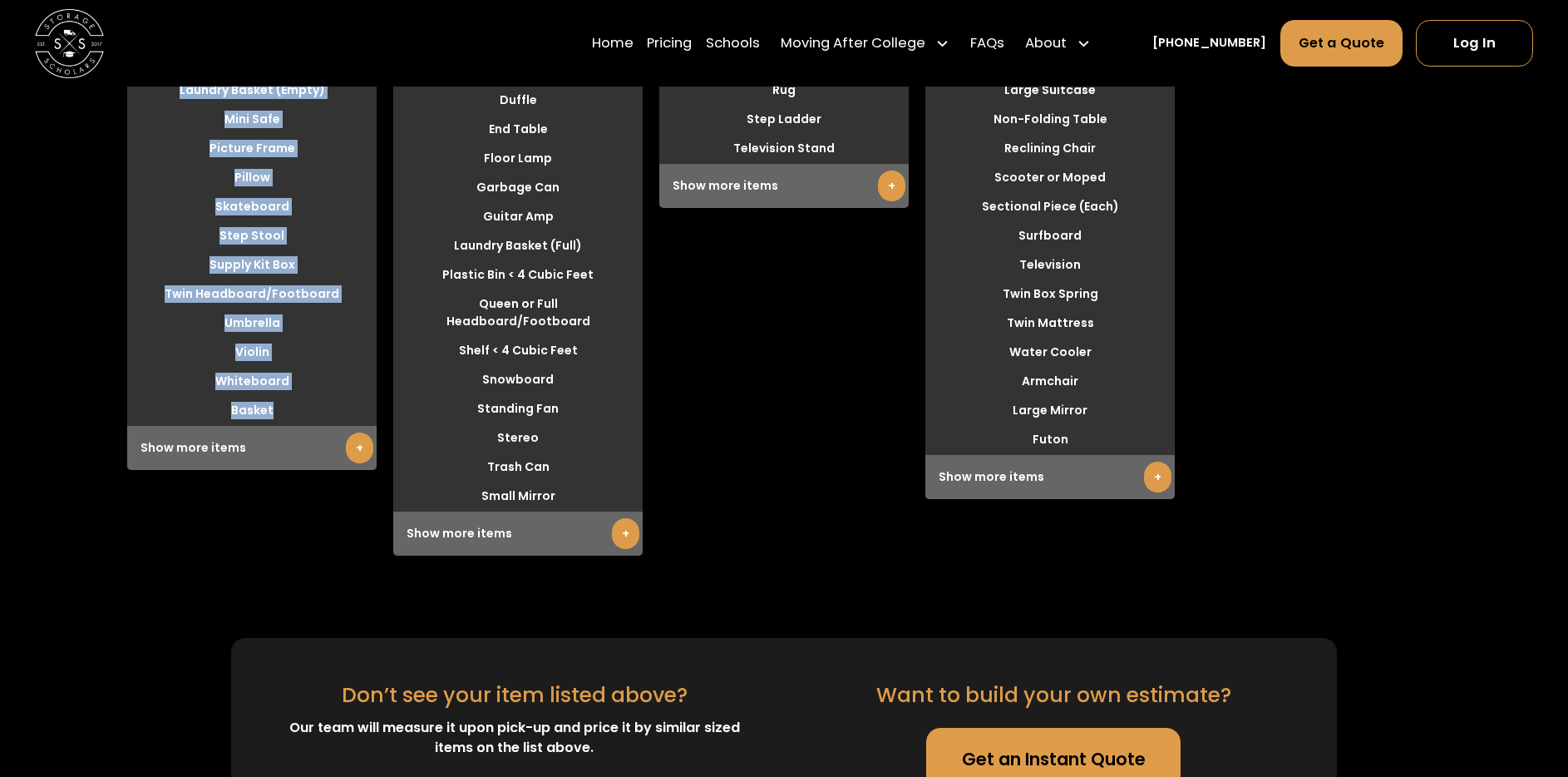
drag, startPoint x: 181, startPoint y: 299, endPoint x: 277, endPoint y: 406, distance: 143.8
copy div "(Small) Out-of-Box Item Art Portfolio Shoe Rack Folding Chair Swiffer/Broom Lac…"
click at [272, 213] on li "Skateboard" at bounding box center [251, 206] width 249 height 25
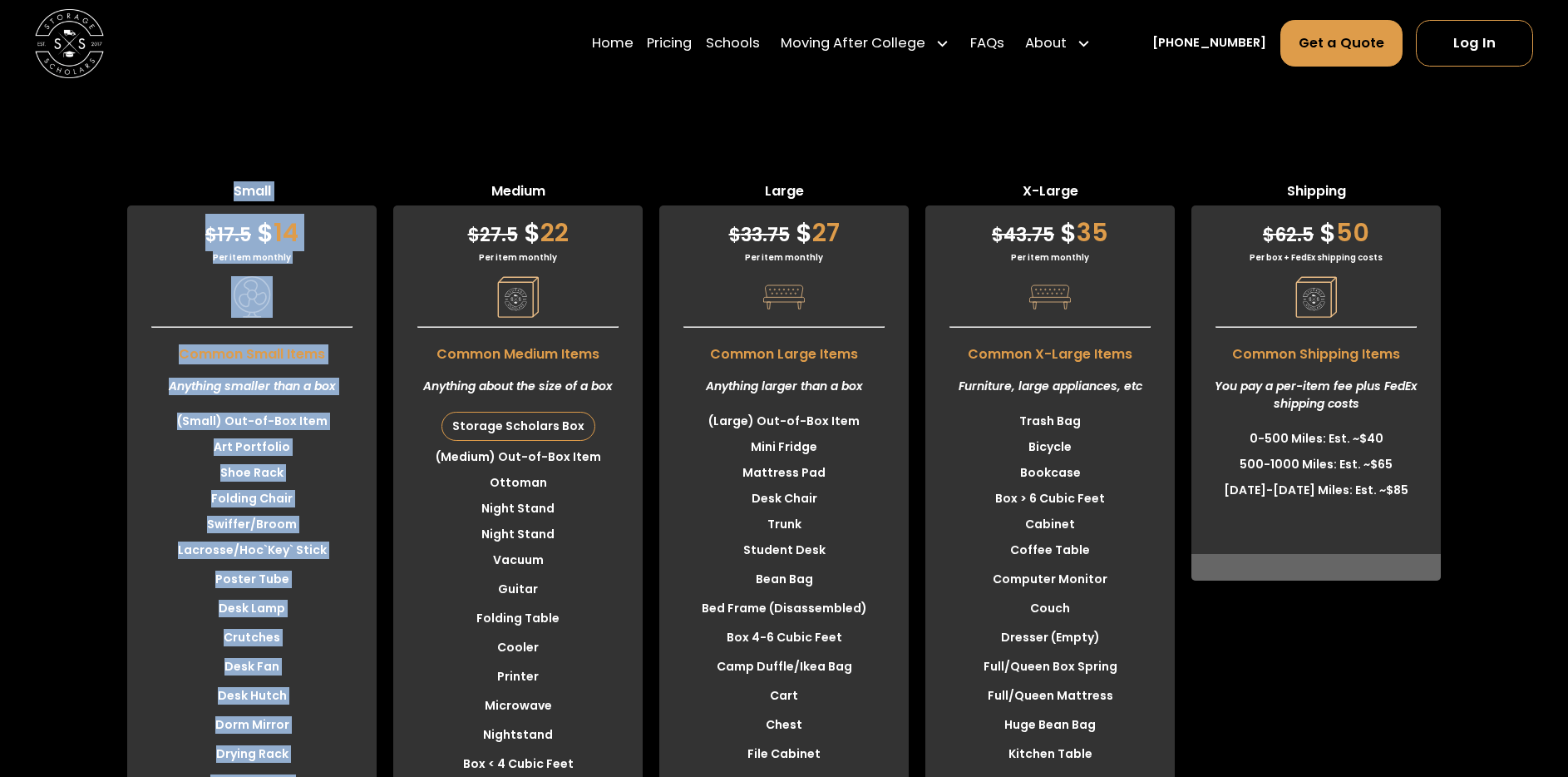
scroll to position [4216, 0]
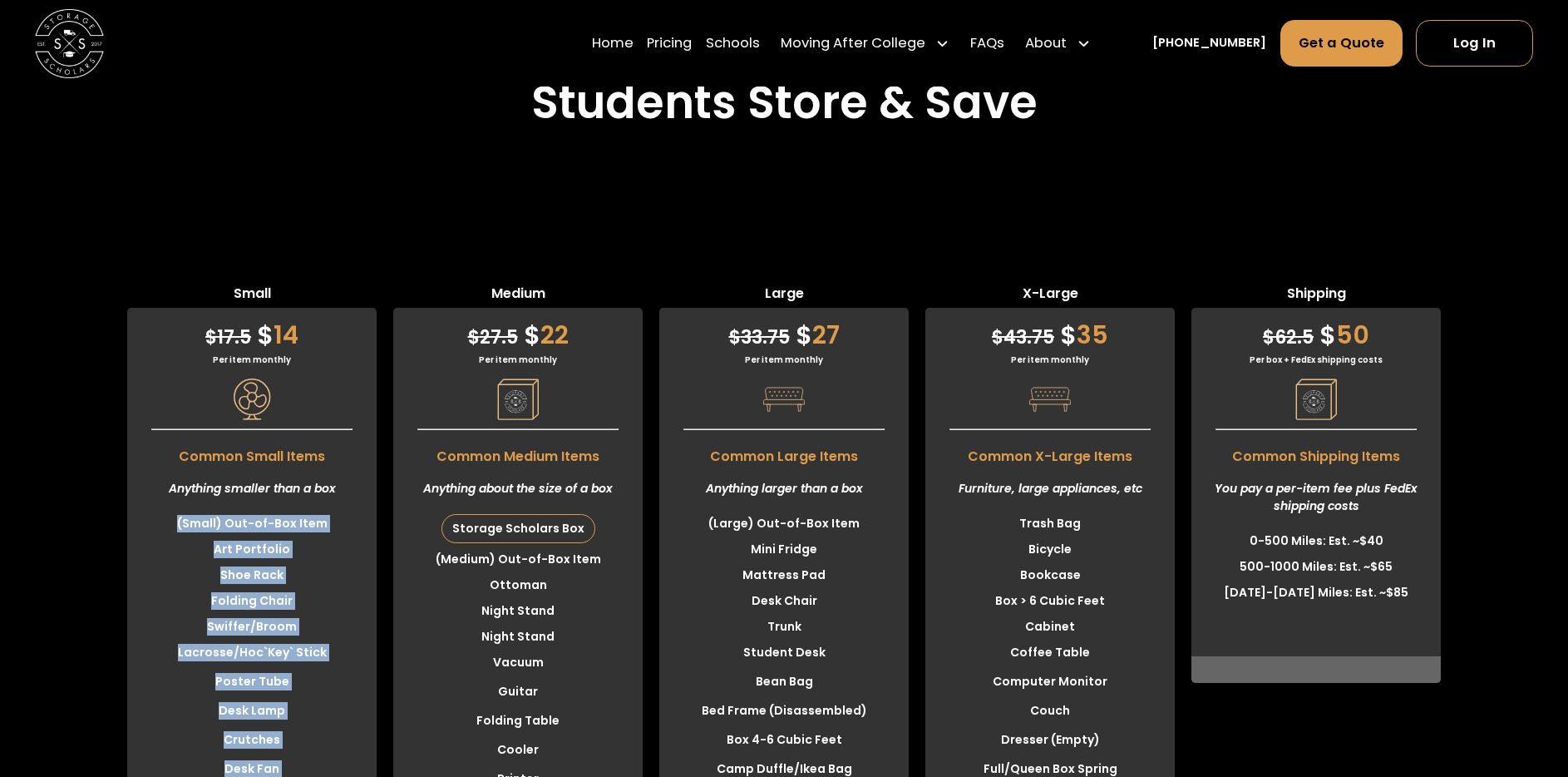
drag, startPoint x: 276, startPoint y: 412, endPoint x: 165, endPoint y: 523, distance: 157.0
copy div "(Small) Out-of-Box Item Art Portfolio Shoe Rack Folding Chair Swiffer/Broom Lac…"
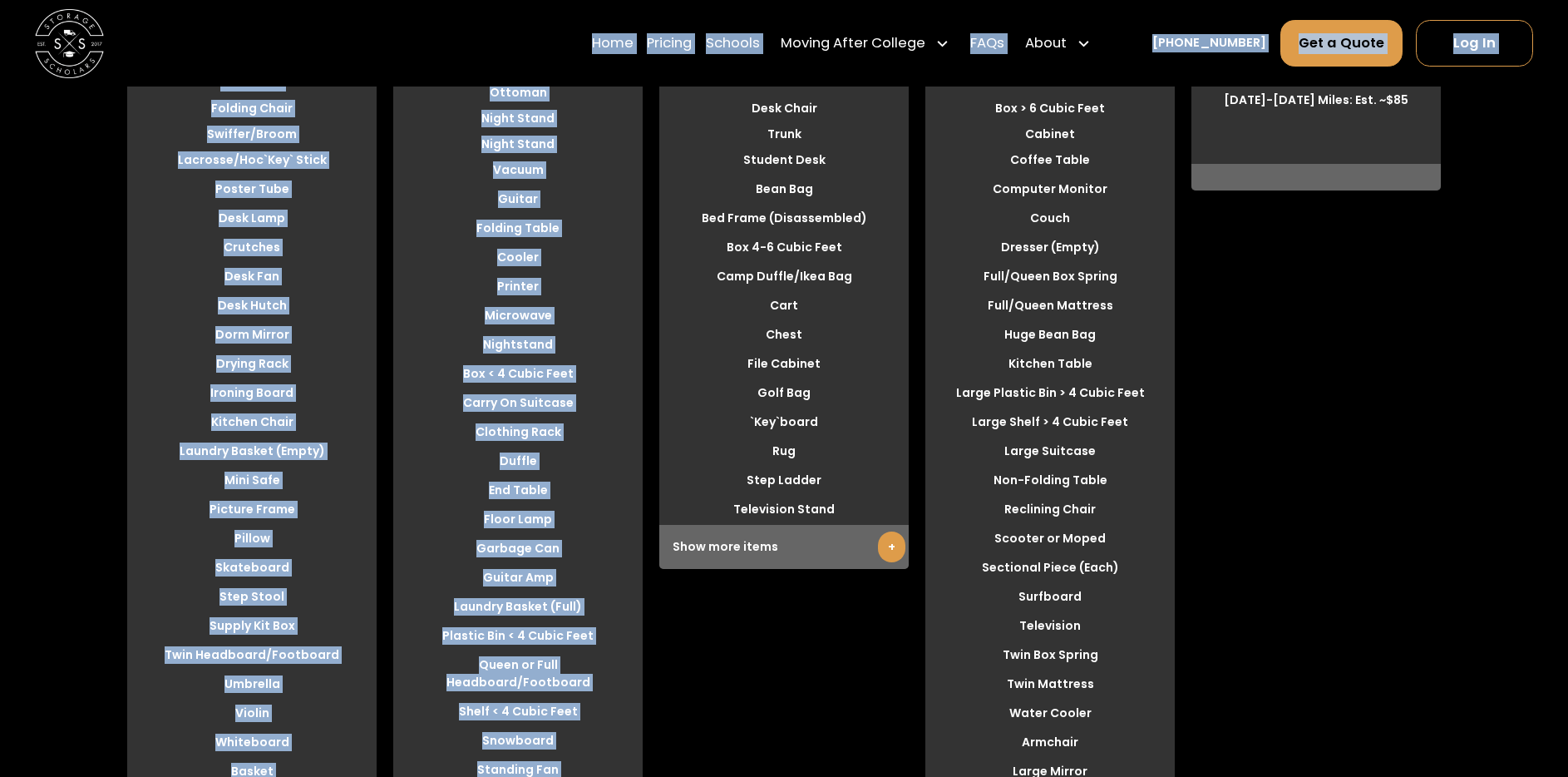
scroll to position [4708, 0]
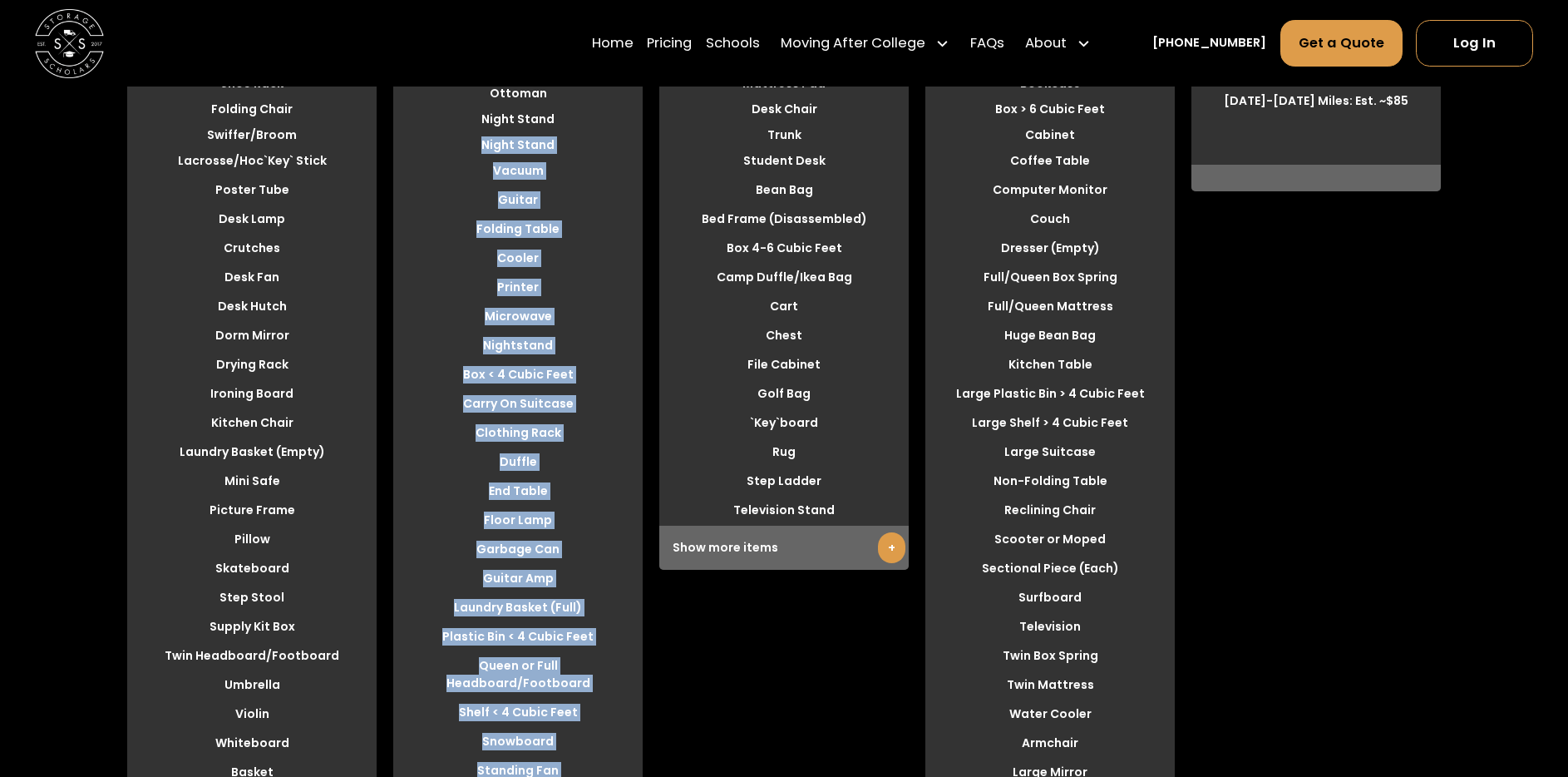
drag, startPoint x: 556, startPoint y: 399, endPoint x: 488, endPoint y: 135, distance: 272.6
click at [488, 133] on div "$ 27.5 $ 22 Per item monthly Common Medium Items Anything about the size of a b…" at bounding box center [518, 367] width 249 height 1101
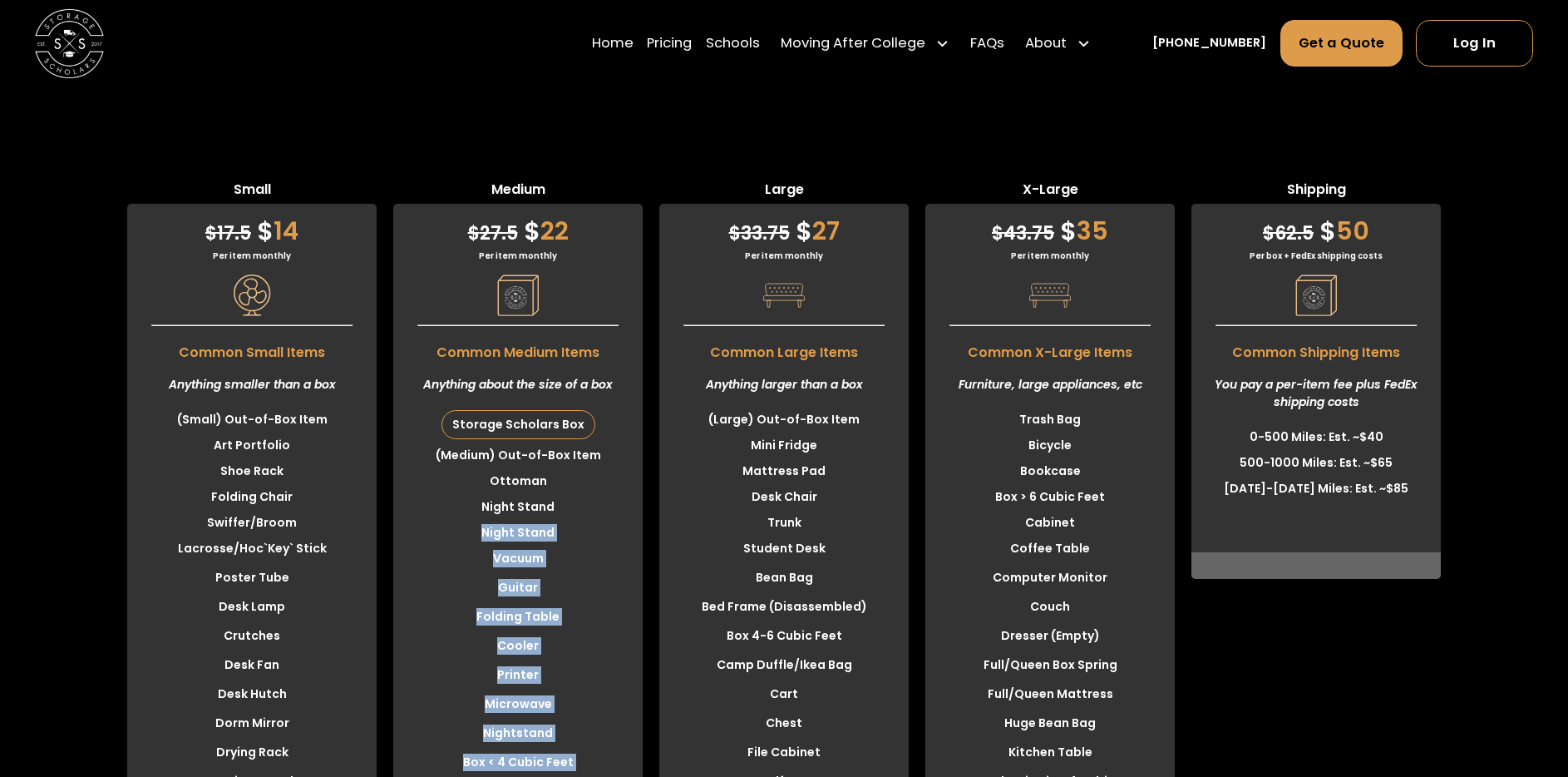
scroll to position [4313, 0]
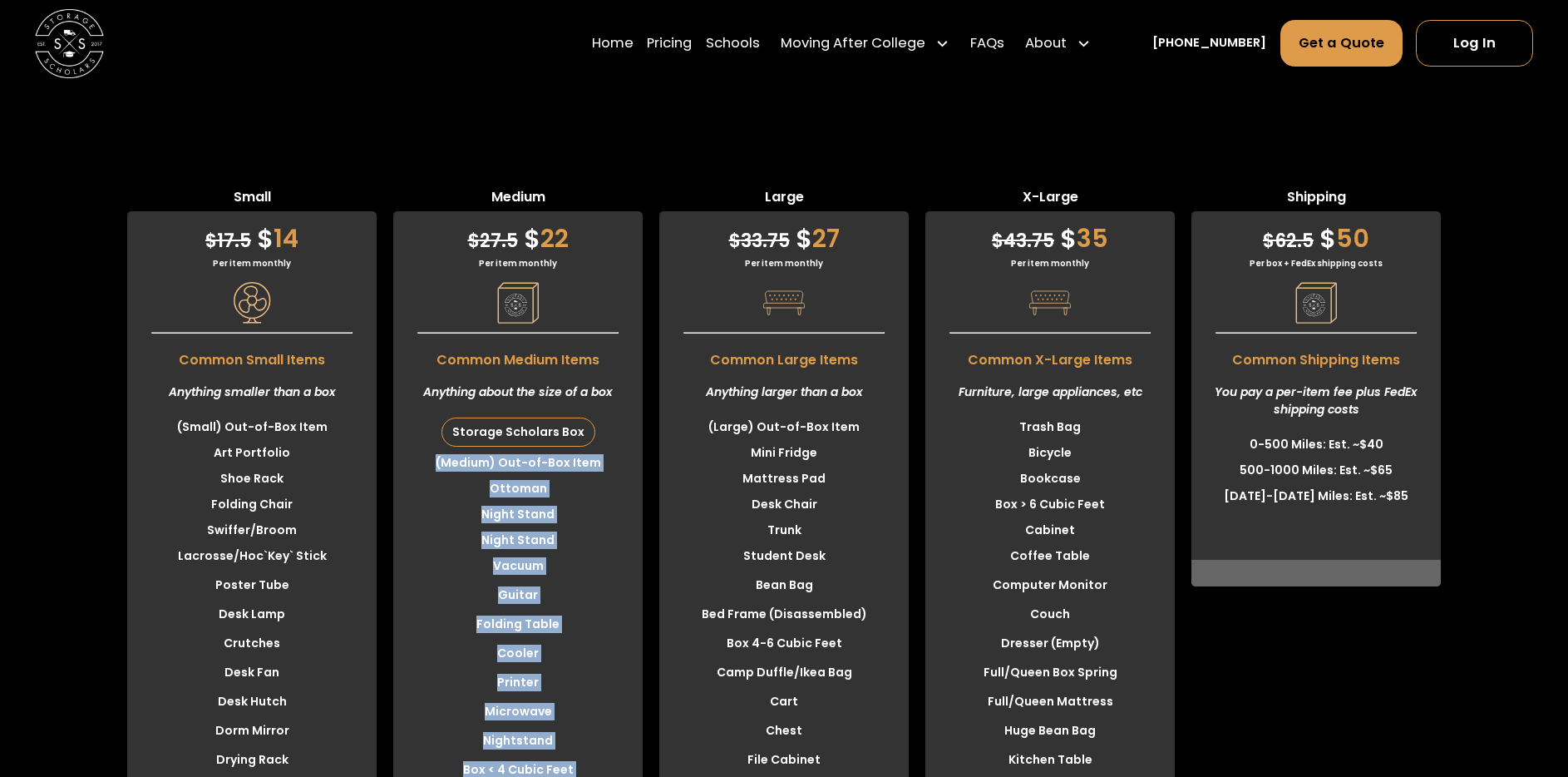
click at [438, 463] on li "(Medium) Out-of-Box Item" at bounding box center [518, 462] width 249 height 25
copy div "(Medium) Out-of-Box Item Ottoman Night Stand Night Stand Vacuum Guitar Folding …"
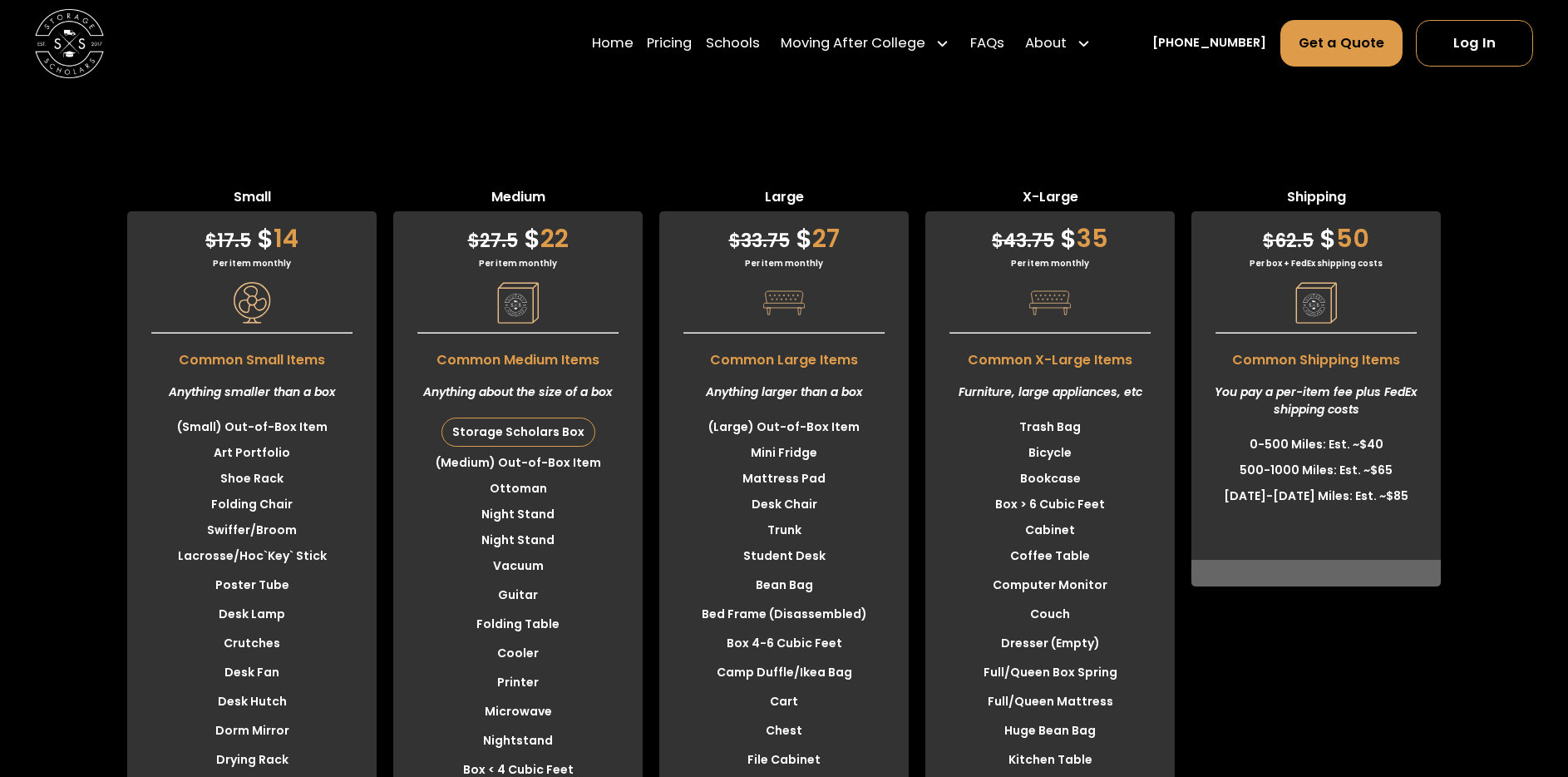
click at [505, 433] on div "Storage Scholars Box" at bounding box center [519, 432] width 152 height 27
click at [503, 482] on li "Ottoman" at bounding box center [518, 489] width 249 height 25
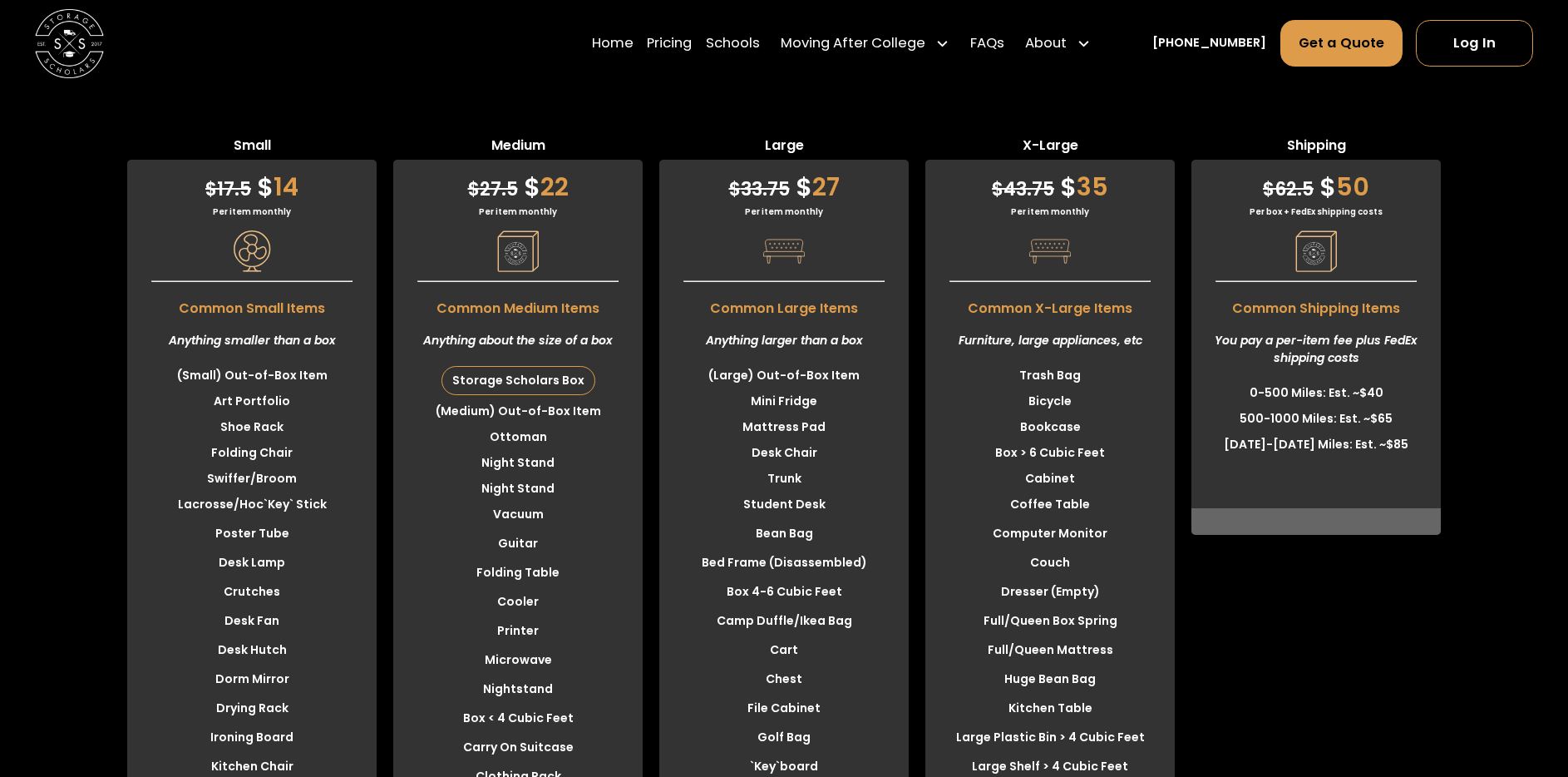
scroll to position [4297, 0]
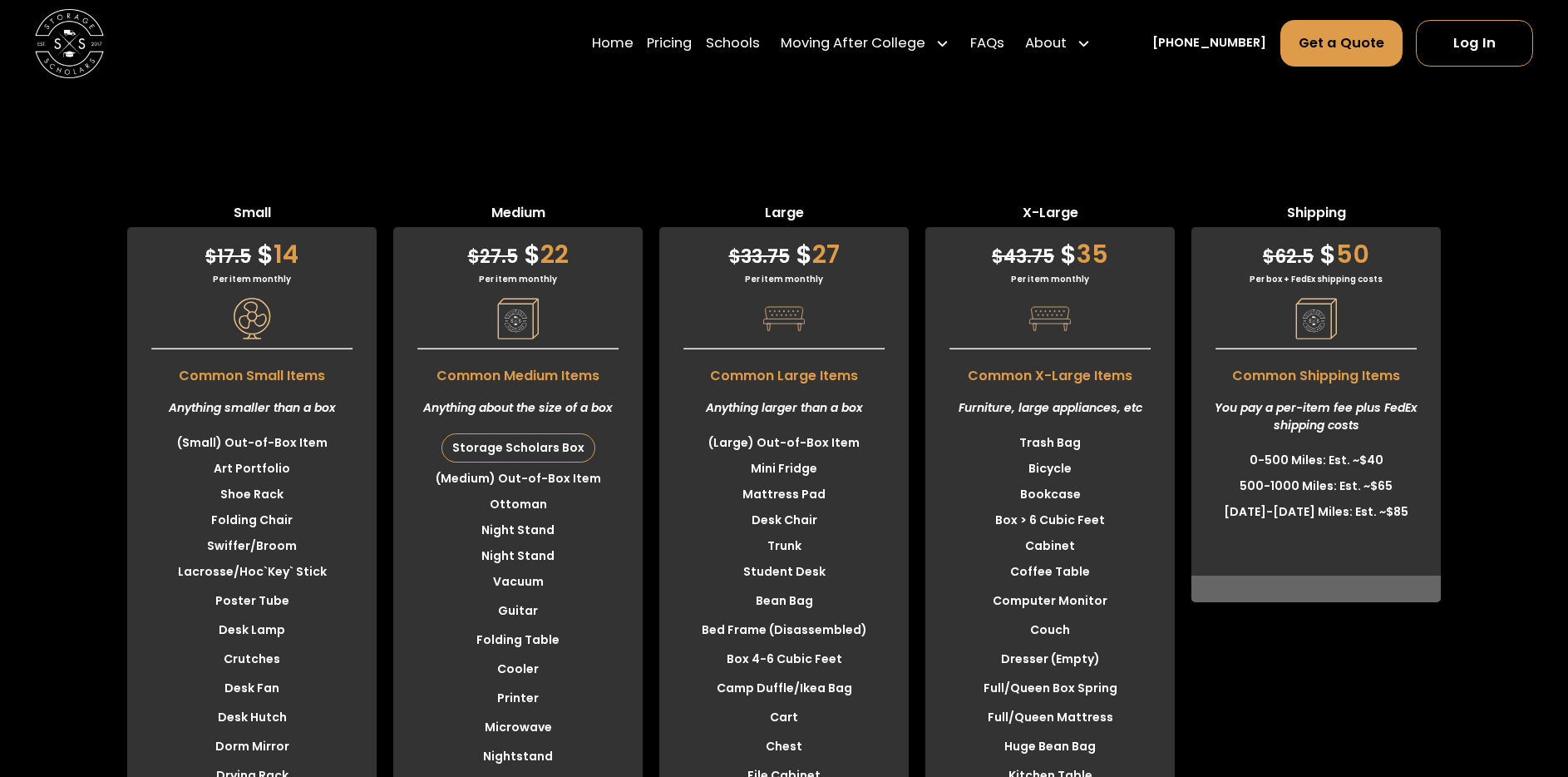
click at [729, 438] on li "(Large) Out-of-Box Item" at bounding box center [784, 443] width 249 height 25
drag, startPoint x: 342, startPoint y: 406, endPoint x: 162, endPoint y: 371, distance: 183.4
click at [162, 371] on div "$ 17.5 $ 14 Per item monthly Common Small Items Anything smaller than a box (Sm…" at bounding box center [251, 734] width 249 height 1015
copy div "Common Small Items Anything smaller than a box"
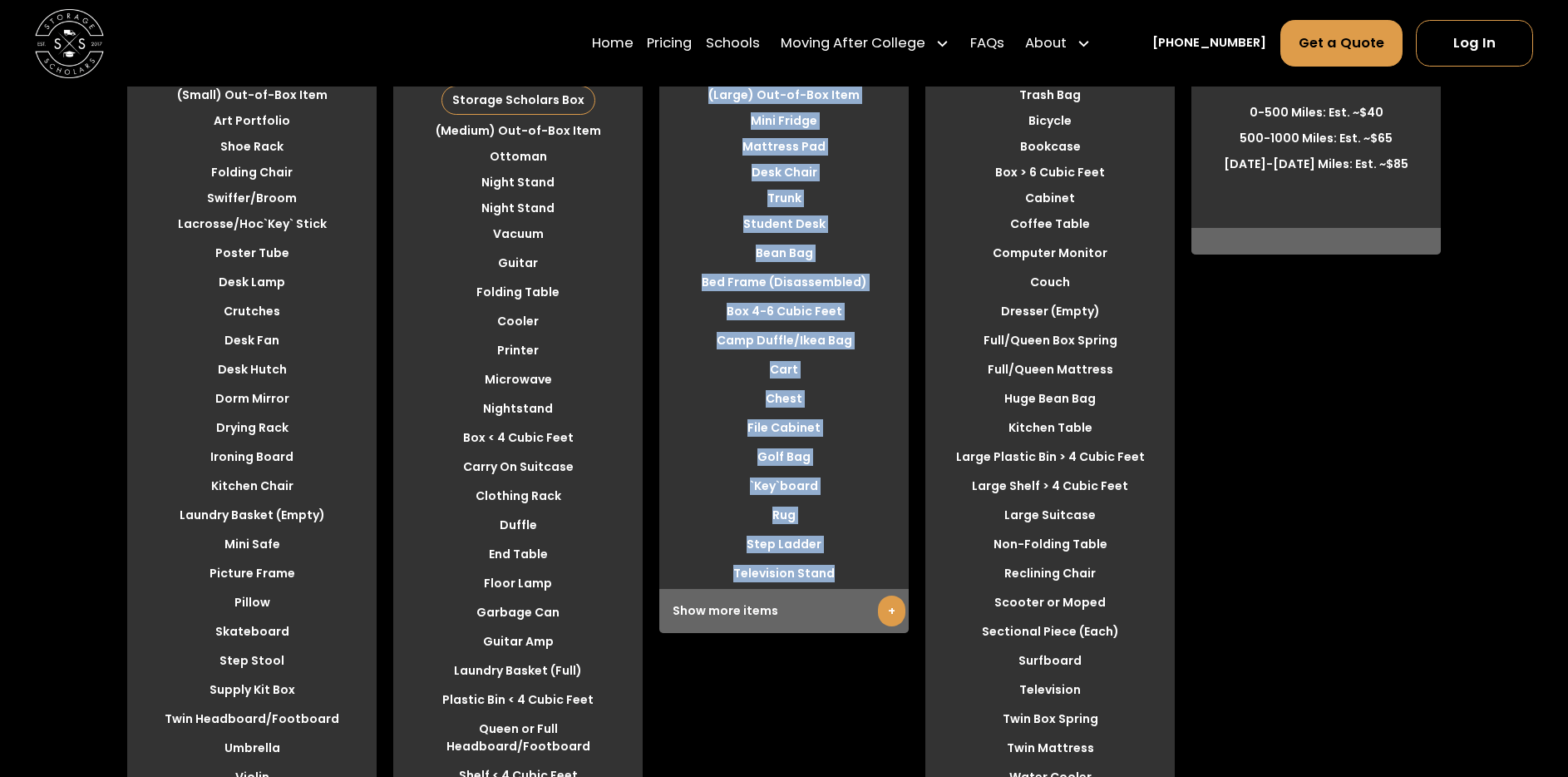
scroll to position [4707, 0]
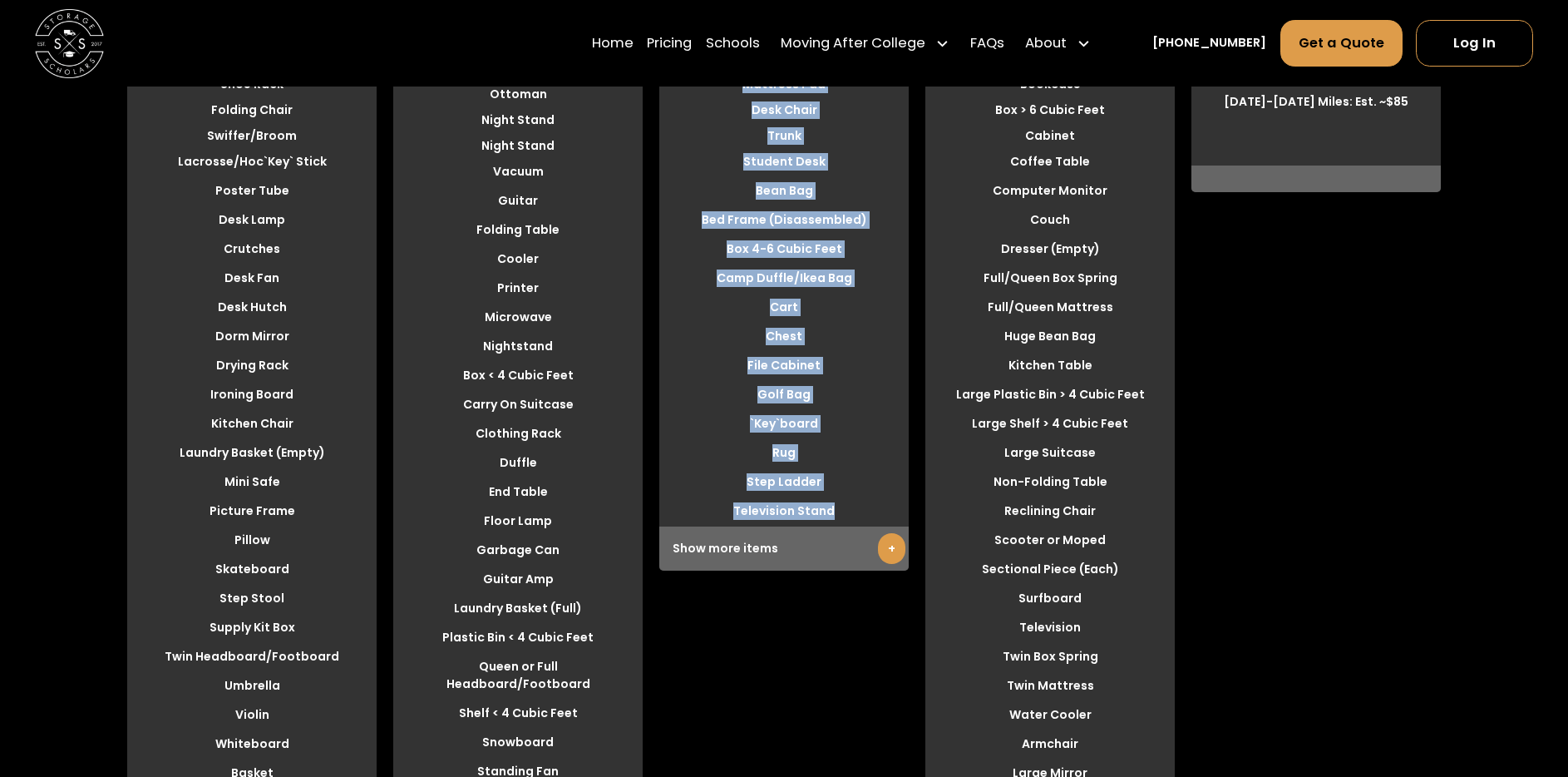
drag, startPoint x: 713, startPoint y: 439, endPoint x: 834, endPoint y: 510, distance: 140.3
click at [834, 511] on div "$ 33.75 $ 27 Per item monthly Common Large Items Anything larger than a box (La…" at bounding box center [784, 194] width 249 height 754
copy div "(Large) Out-of-Box Item Mini Fridge Mattress Pad Desk Chair Trunk Student Desk …"
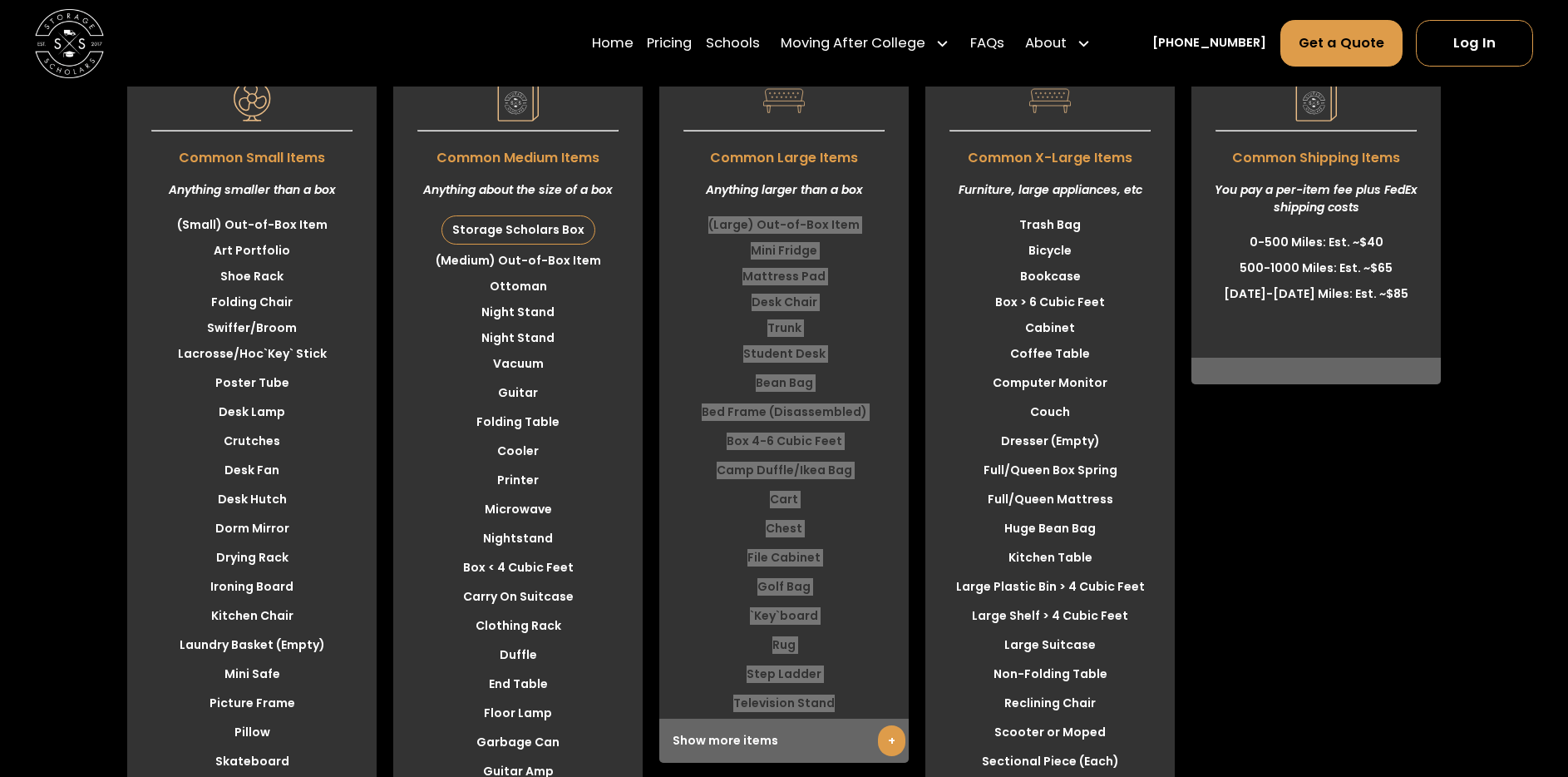
scroll to position [4518, 0]
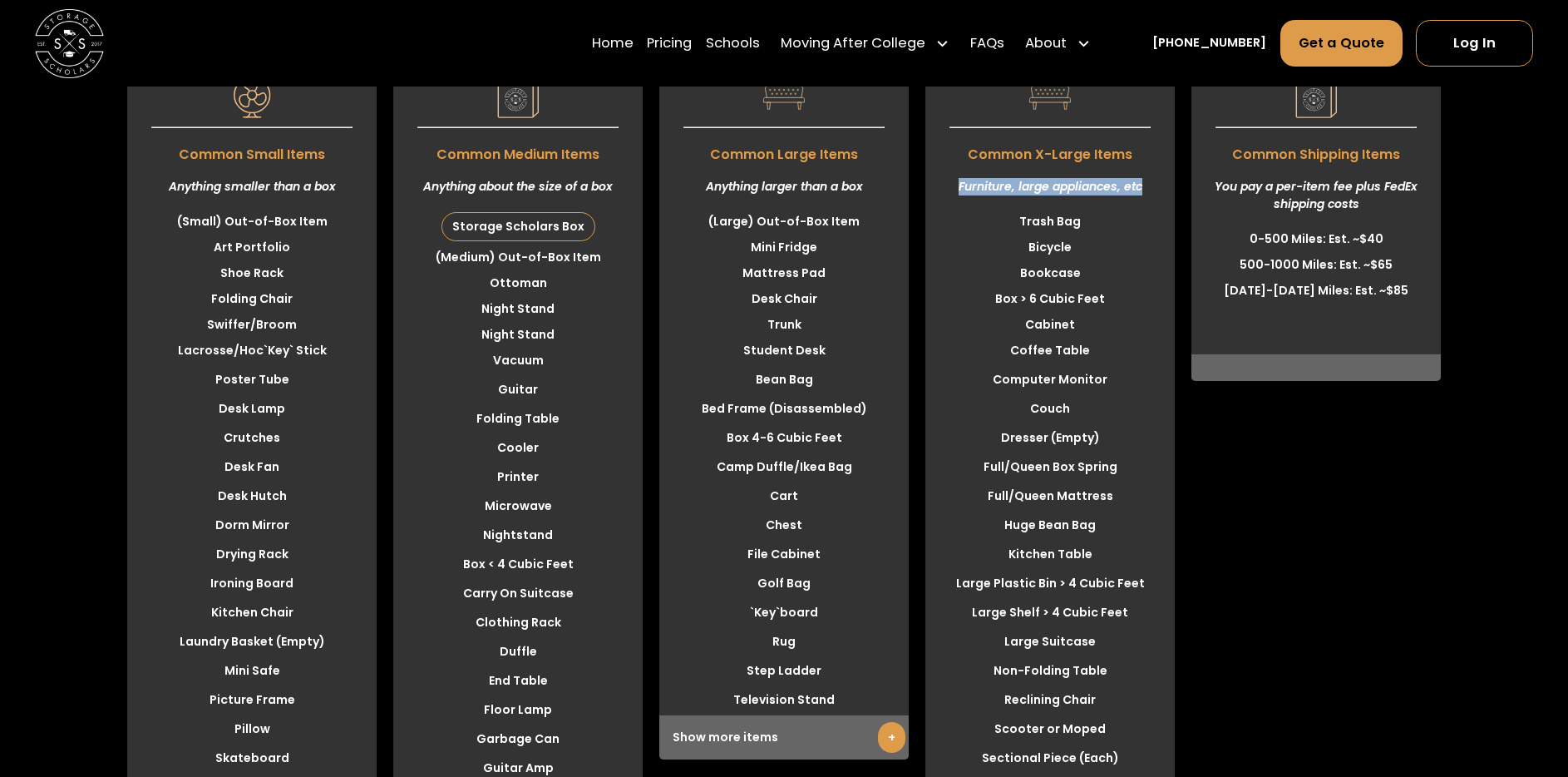
drag, startPoint x: 958, startPoint y: 188, endPoint x: 1143, endPoint y: 194, distance: 185.1
click at [1143, 194] on div "Furniture, large appliances, etc" at bounding box center [1049, 187] width 249 height 44
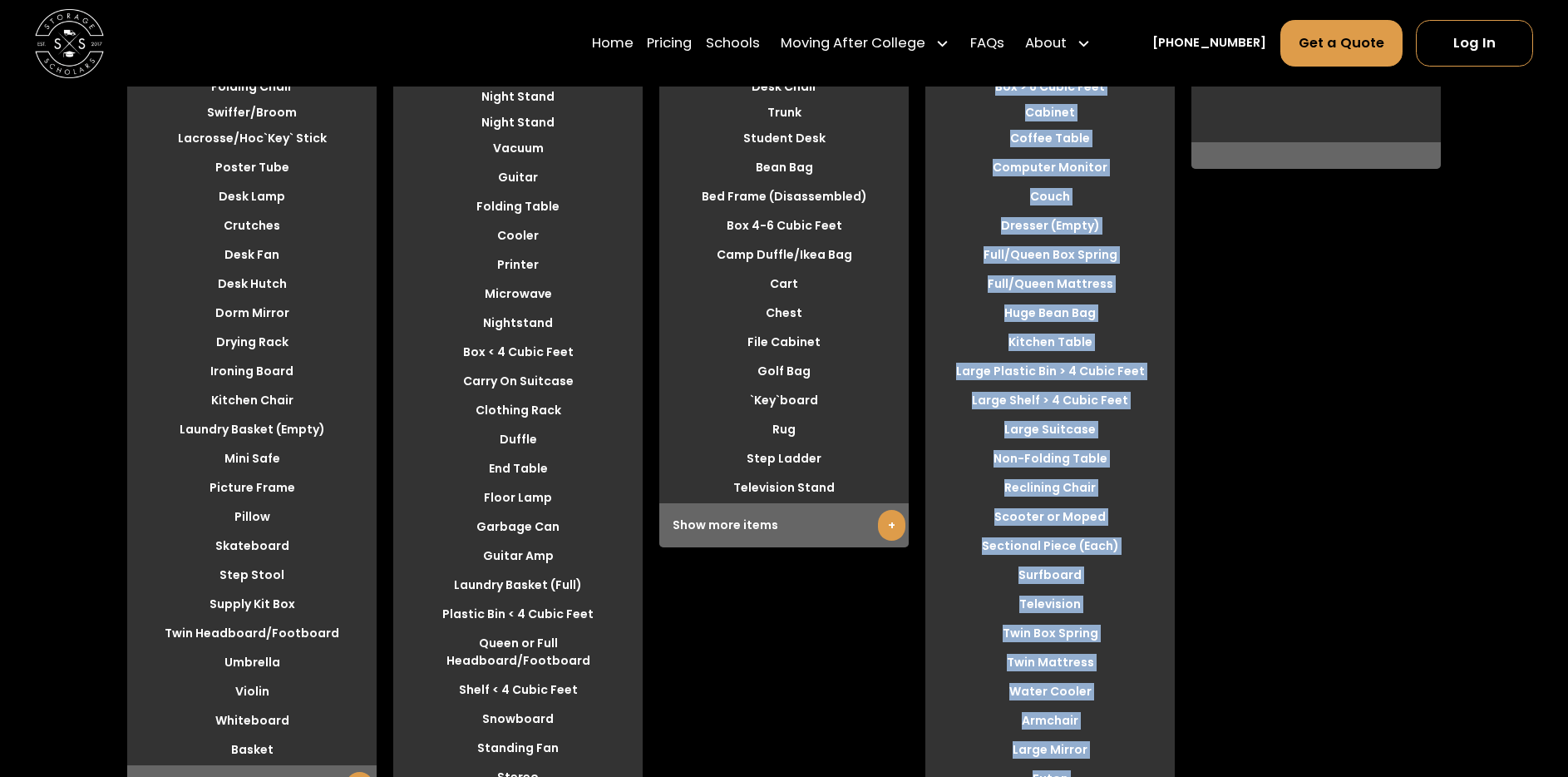
scroll to position [4915, 0]
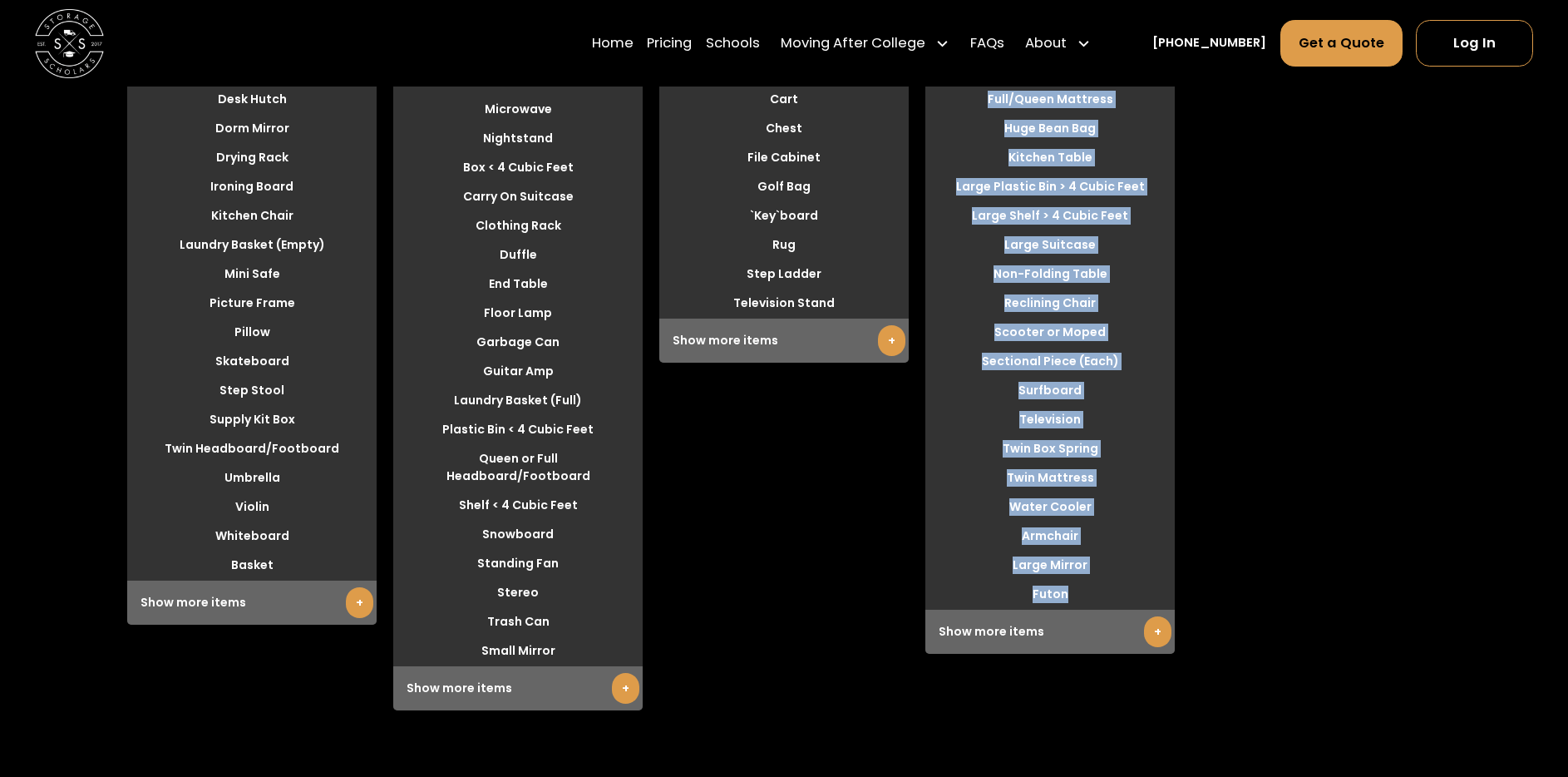
drag, startPoint x: 1022, startPoint y: 222, endPoint x: 1106, endPoint y: 596, distance: 383.3
click at [1106, 596] on div "$ 43.75 $ 35 Per item monthly Common X-Large Items Furniture, large appliances,…" at bounding box center [1049, 131] width 249 height 1045
copy div "Trash Bag Bicycle Bookcase Box > 6 Cubic Feet Cabinet Coffee Table Computer Mon…"
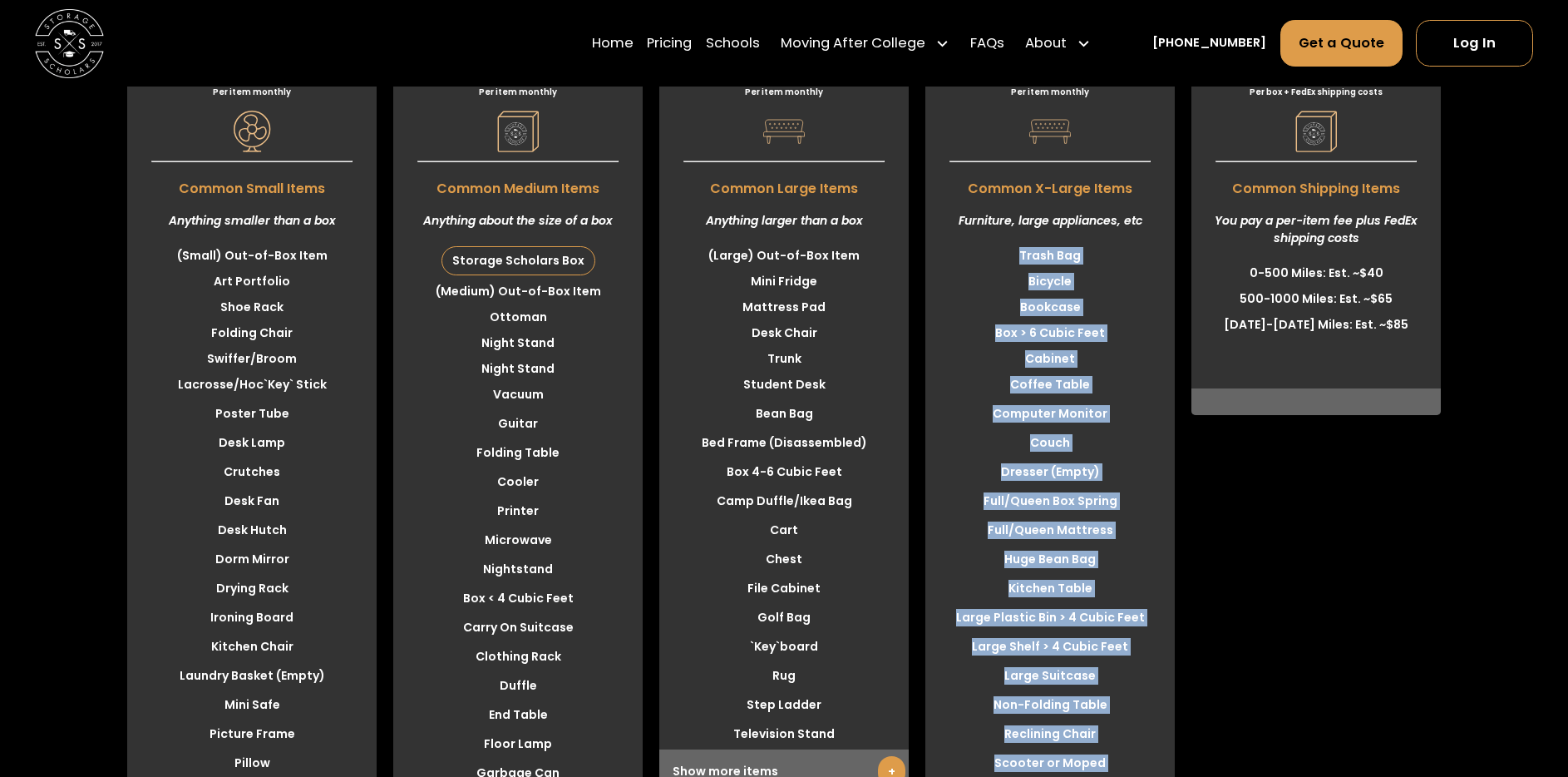
scroll to position [4487, 0]
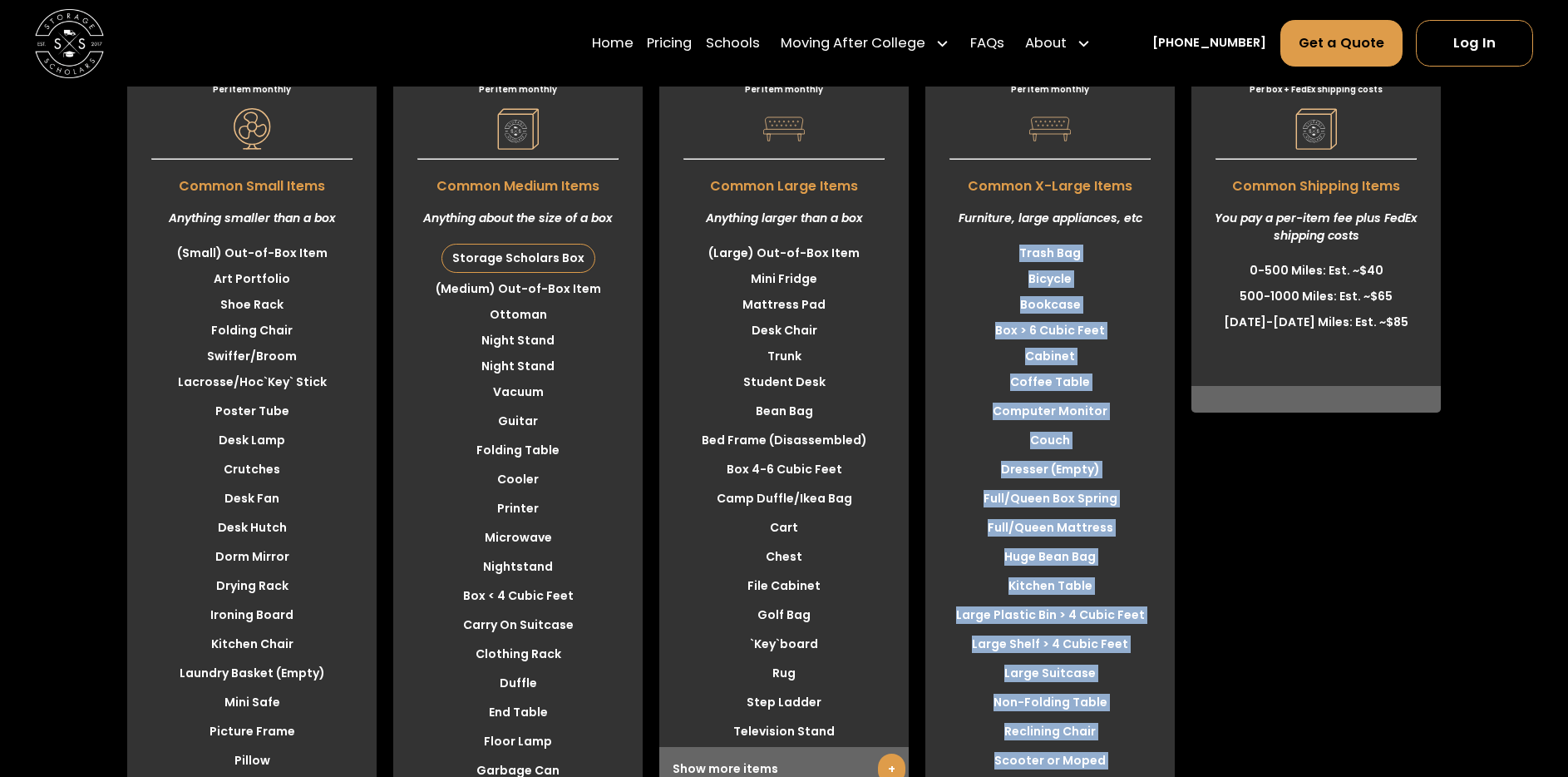
copy div "Trash Bag Bicycle Bookcase Box > 6 Cubic Feet Cabinet Coffee Table Computer Mon…"
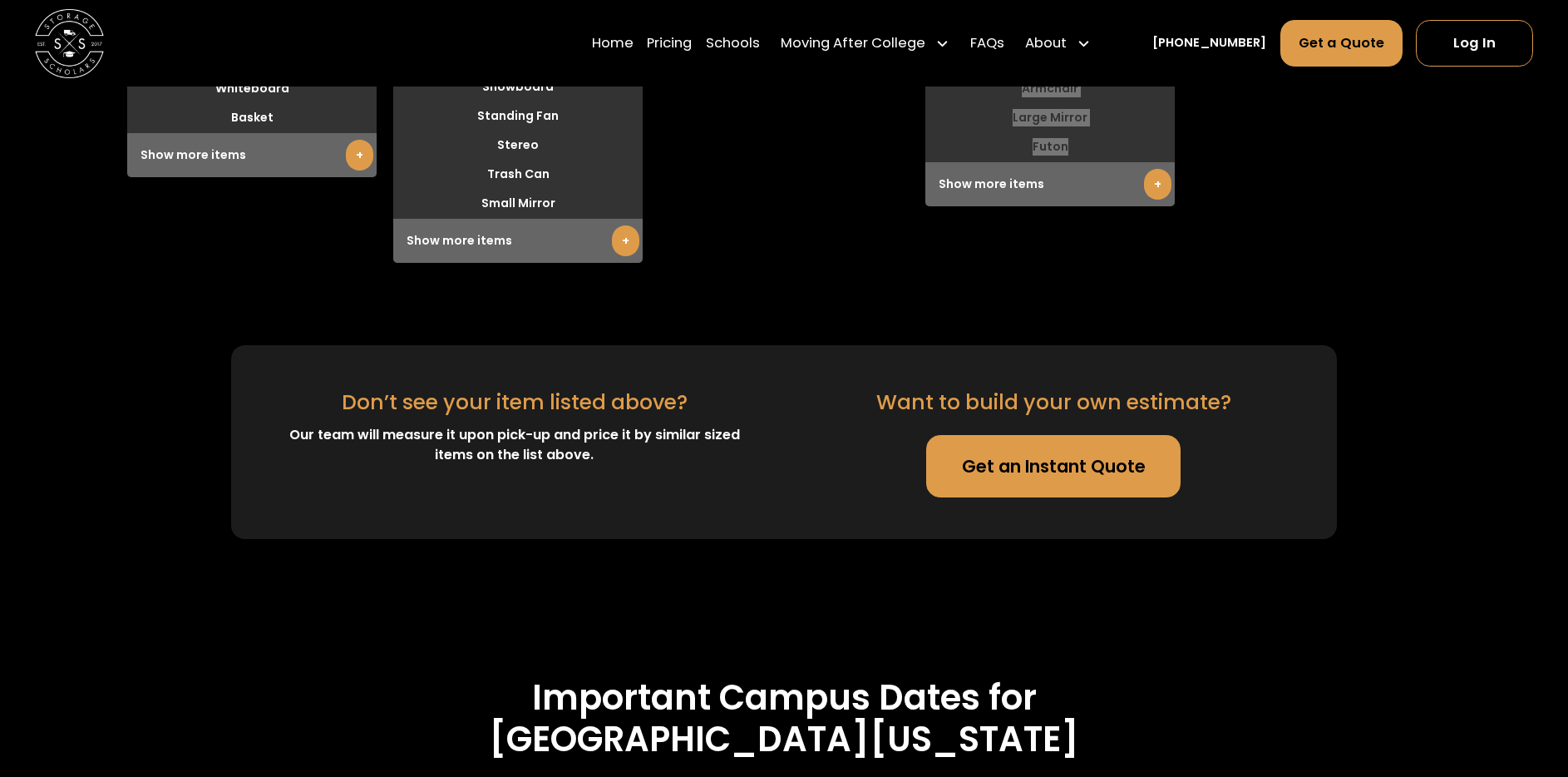
scroll to position [5366, 0]
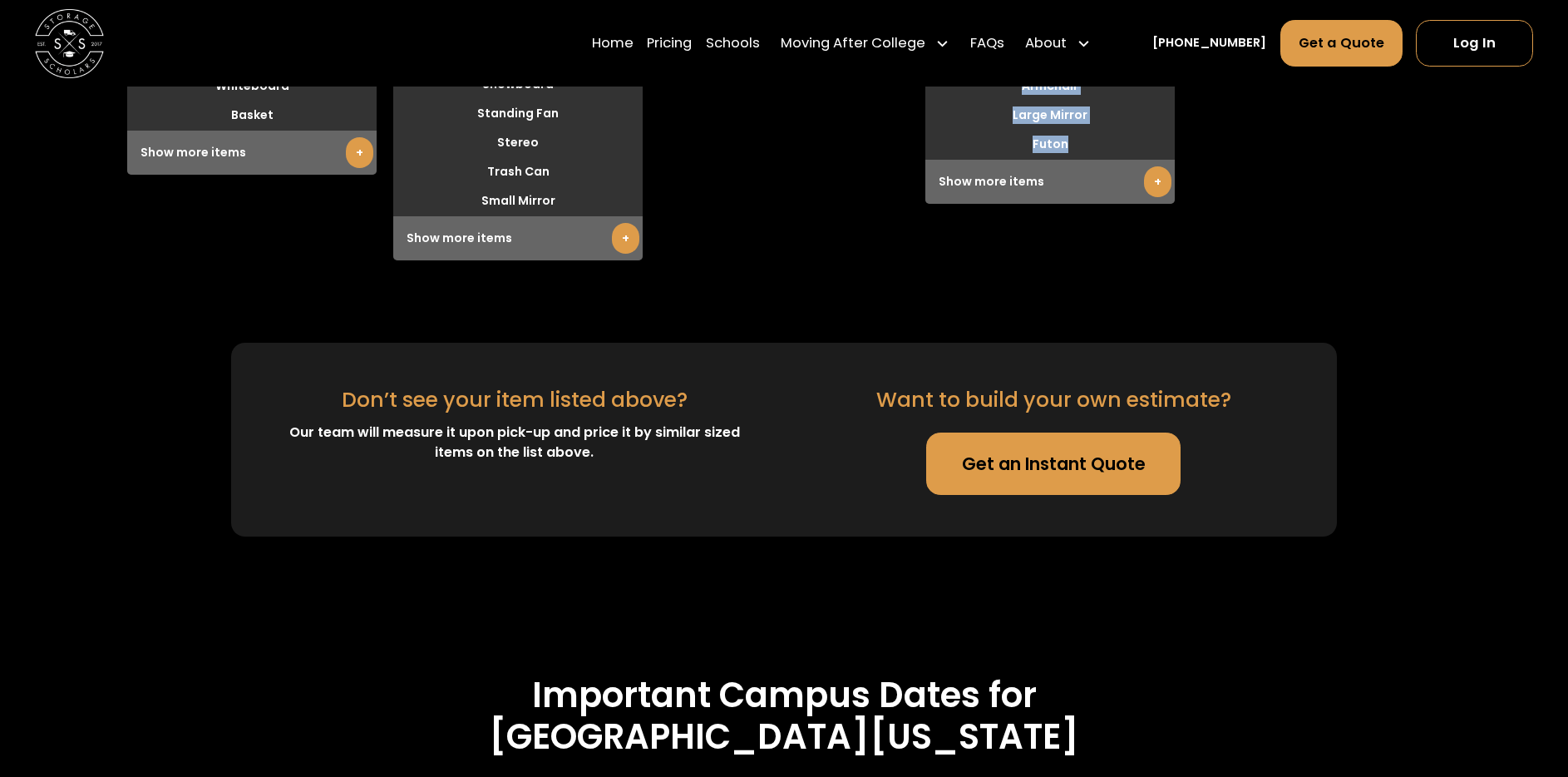
click at [494, 422] on div "Our team will measure it upon pick-up and price it by similar sized items on th…" at bounding box center [514, 442] width 484 height 40
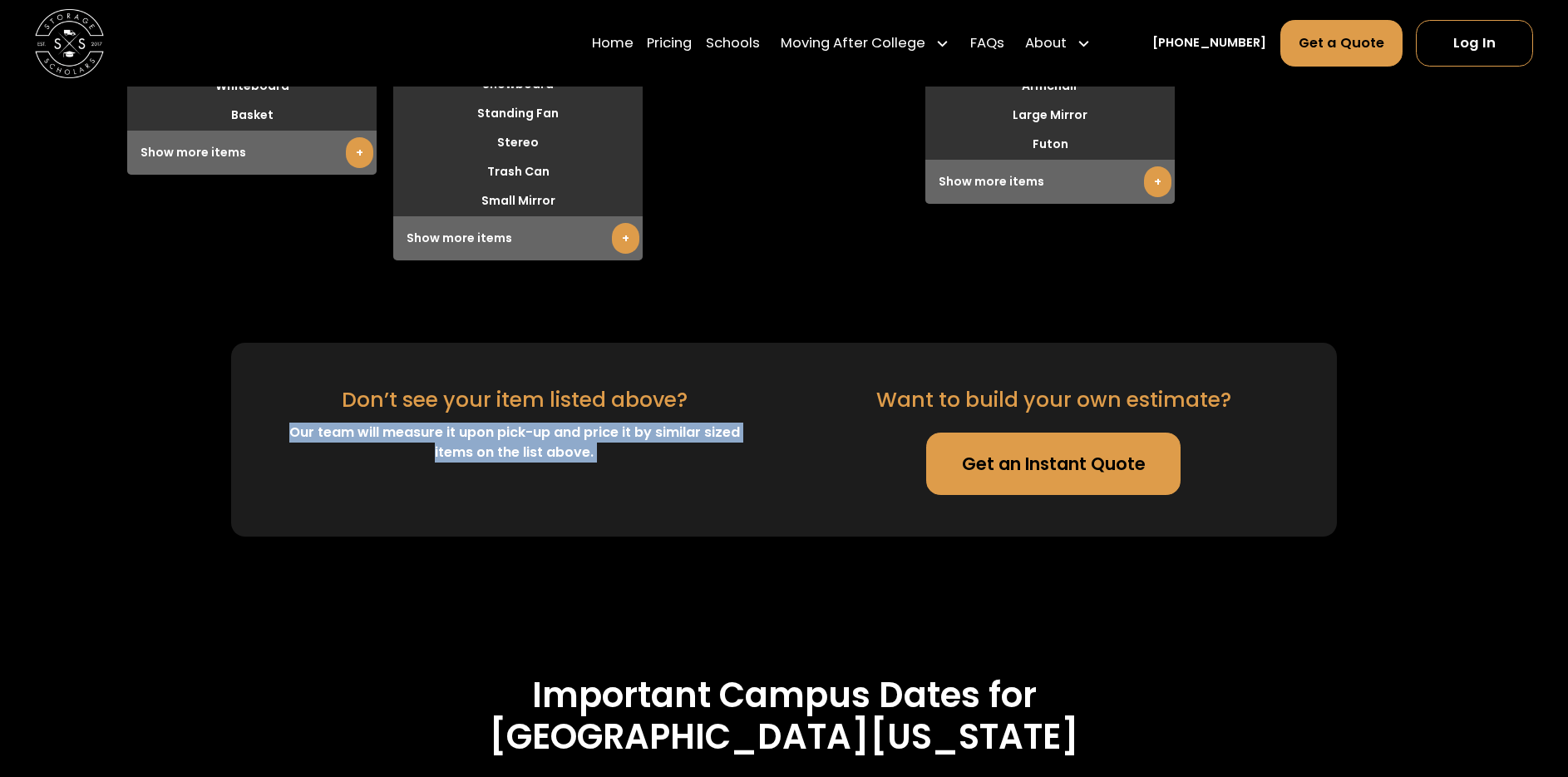
click at [494, 422] on div "Our team will measure it upon pick-up and price it by similar sized items on th…" at bounding box center [514, 442] width 484 height 40
click at [995, 448] on link "Get an Instant Quote" at bounding box center [1053, 464] width 254 height 63
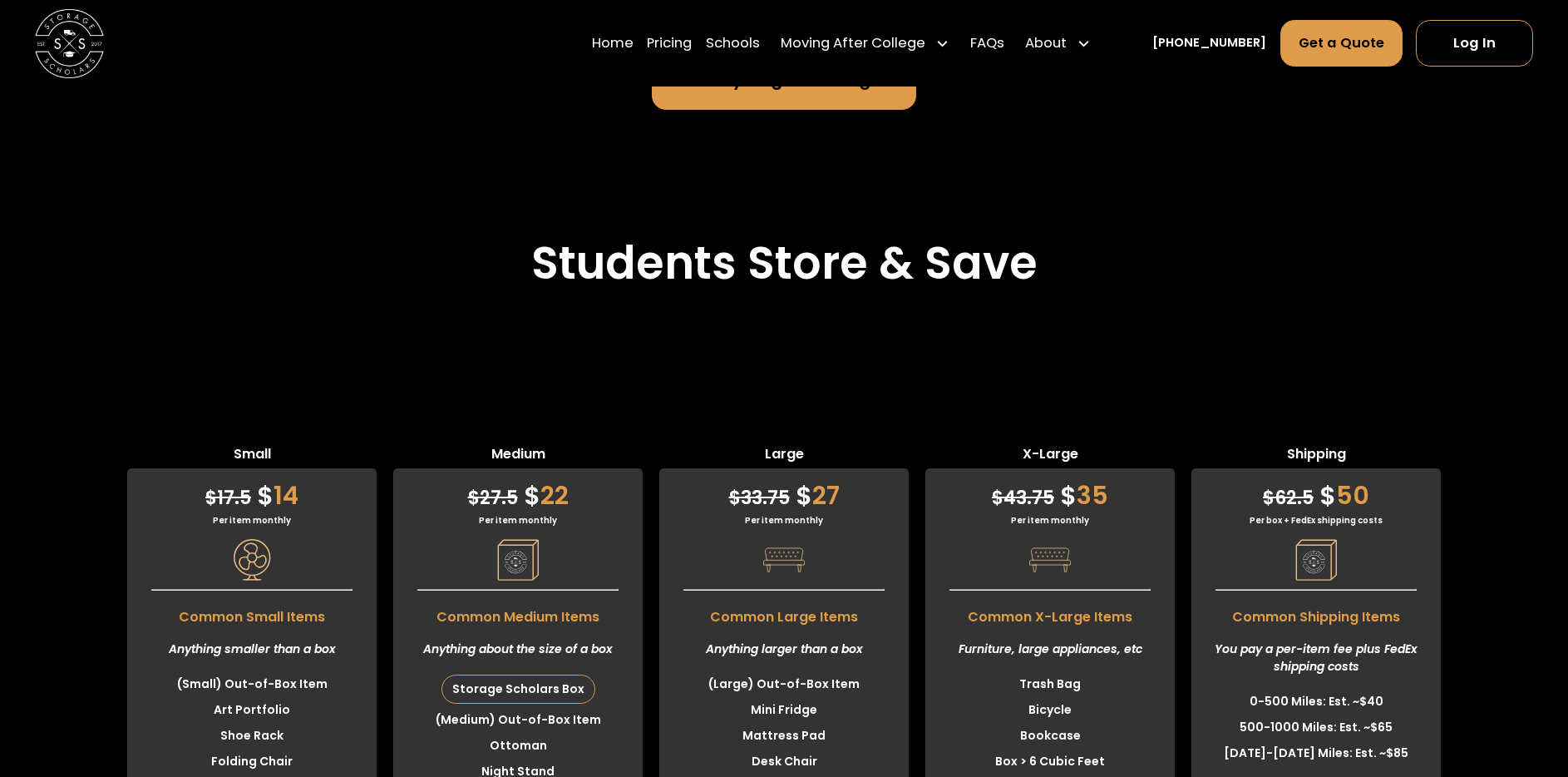
scroll to position [4123, 0]
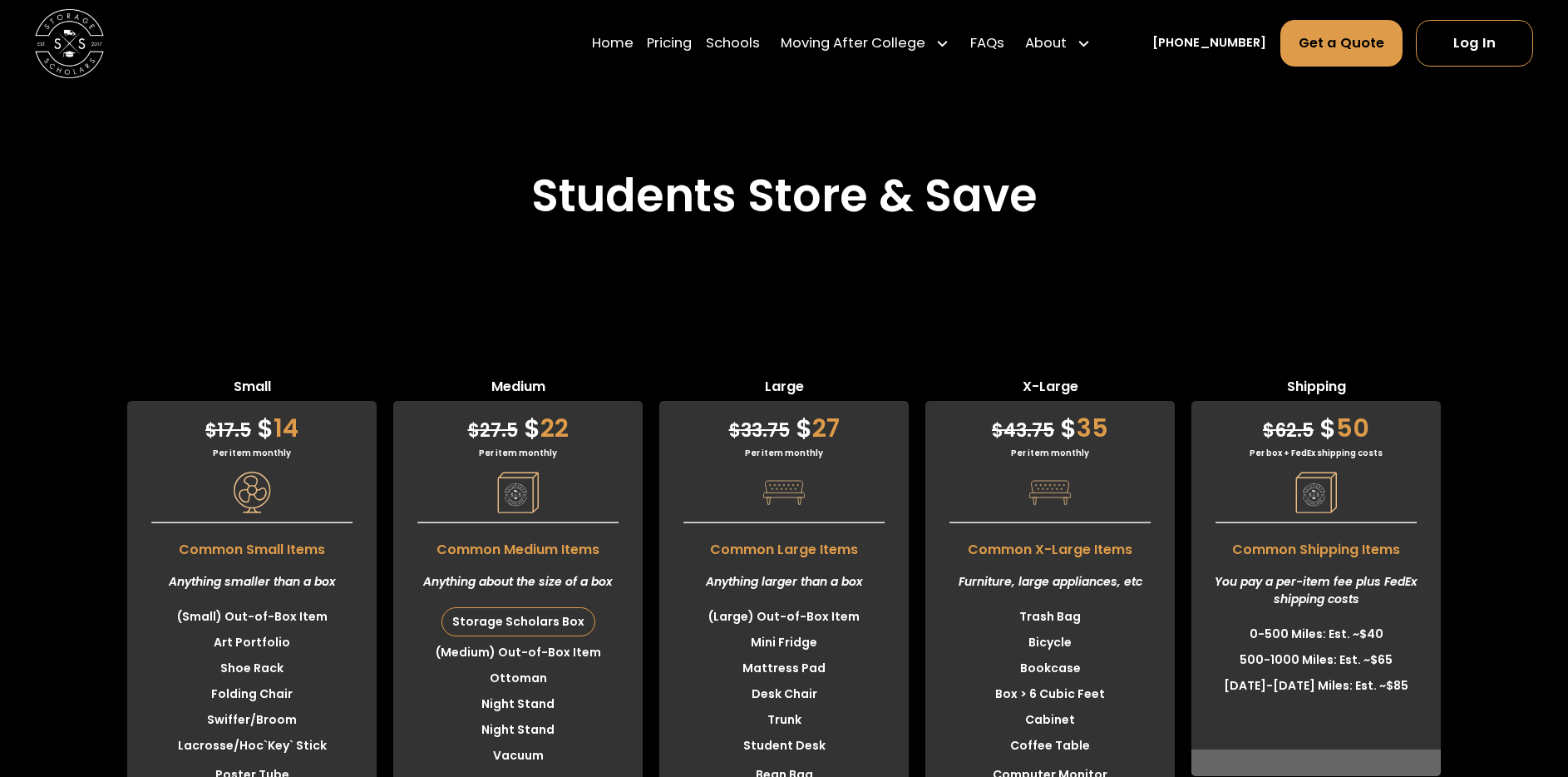
click at [533, 623] on div "Storage Scholars Box" at bounding box center [519, 622] width 152 height 27
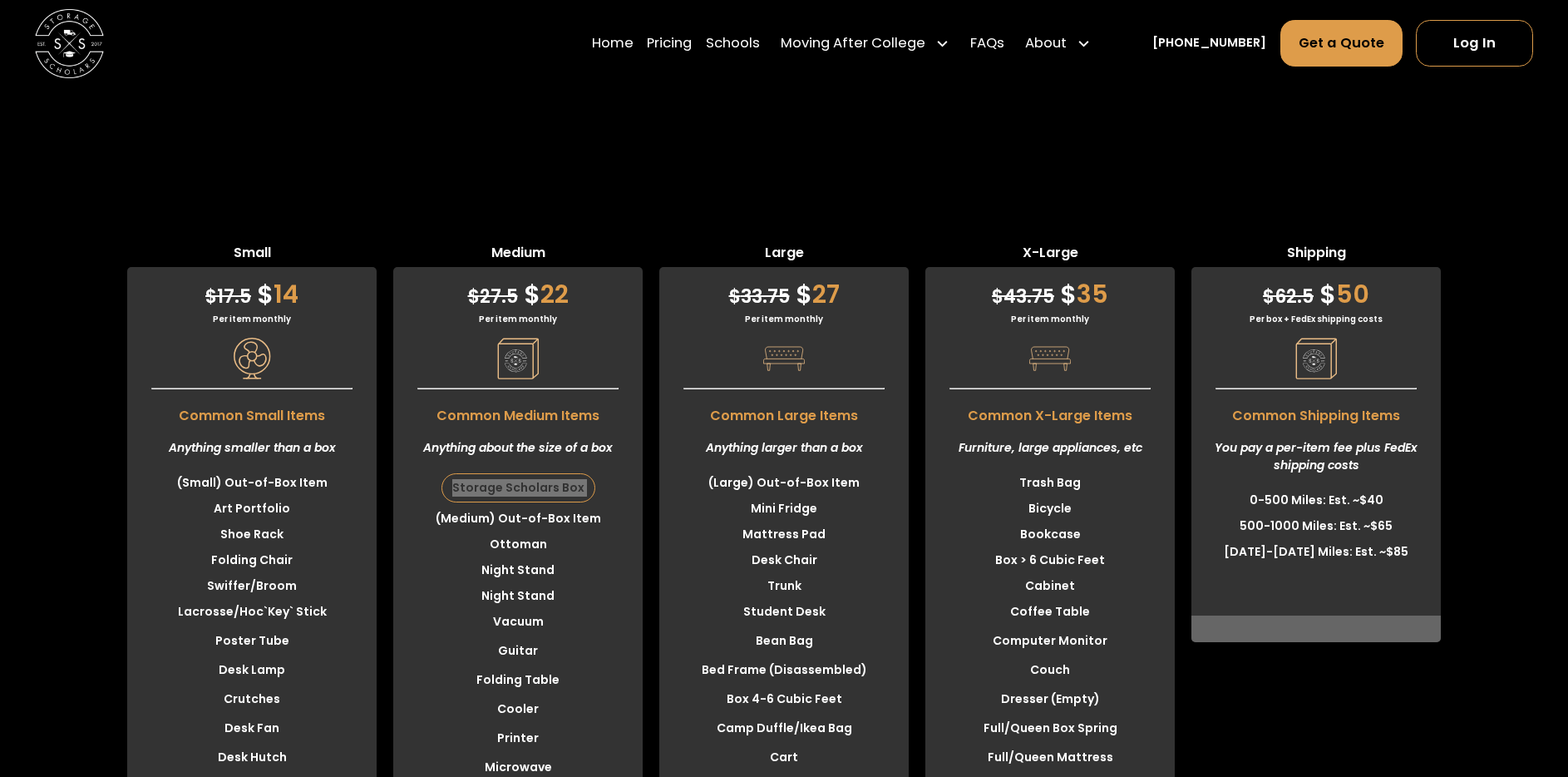
scroll to position [4253, 0]
